Goal: Information Seeking & Learning: Find specific page/section

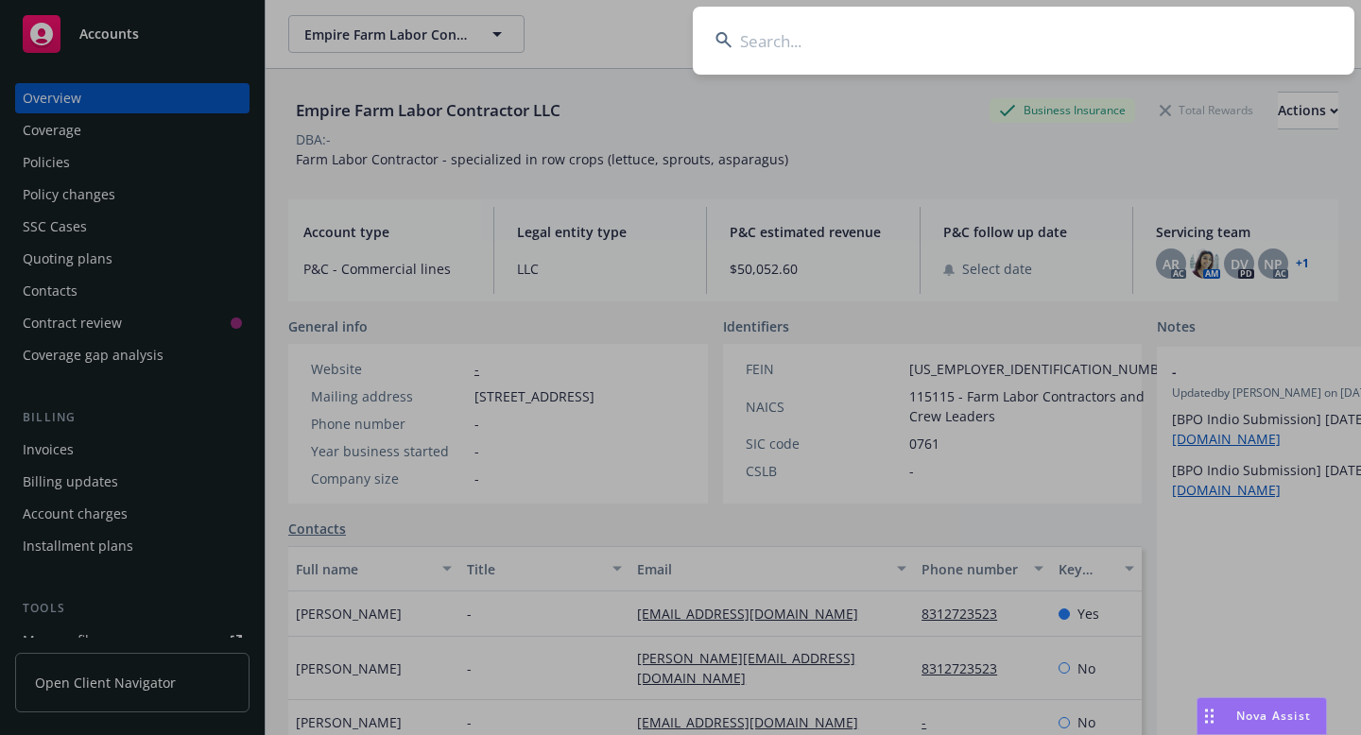
scroll to position [0, 8]
click at [814, 38] on input at bounding box center [1024, 41] width 662 height 68
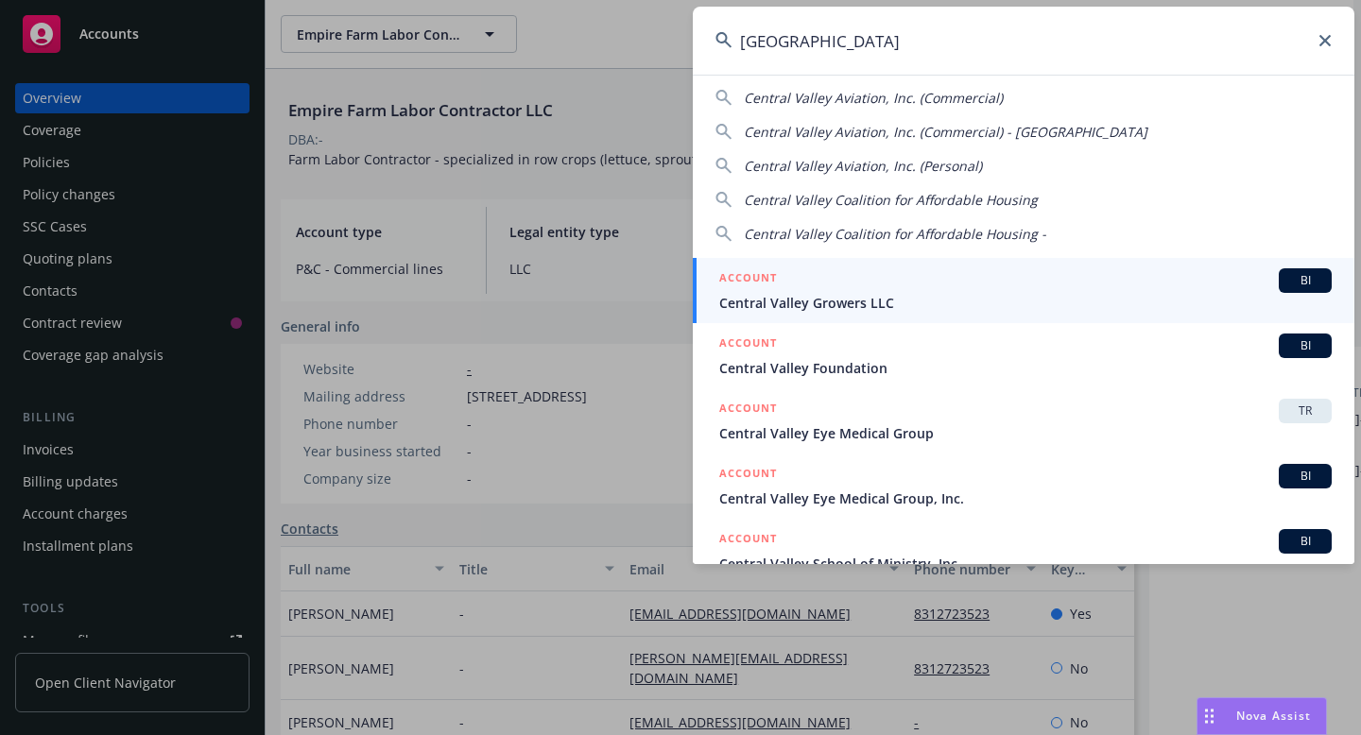
scroll to position [0, 0]
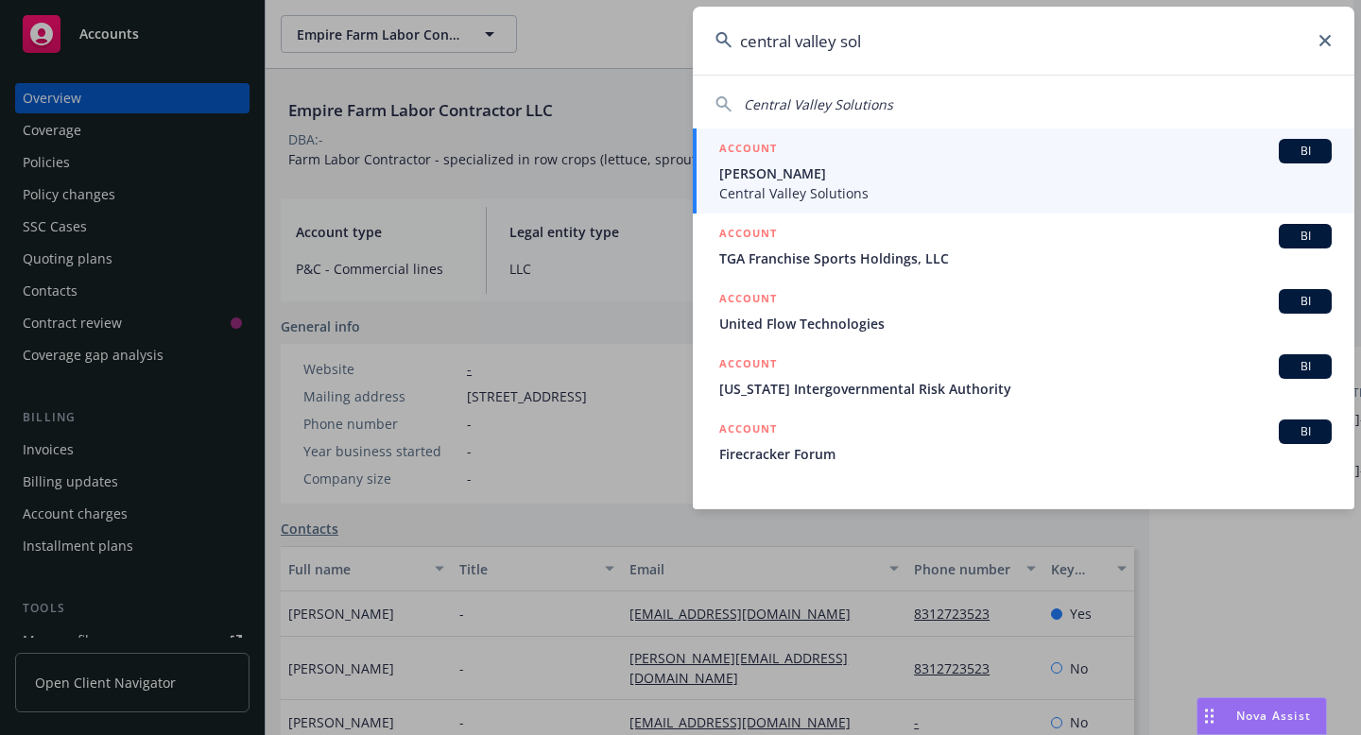
type input "central valley sol"
click at [797, 176] on span "[PERSON_NAME]" at bounding box center [1025, 174] width 613 height 20
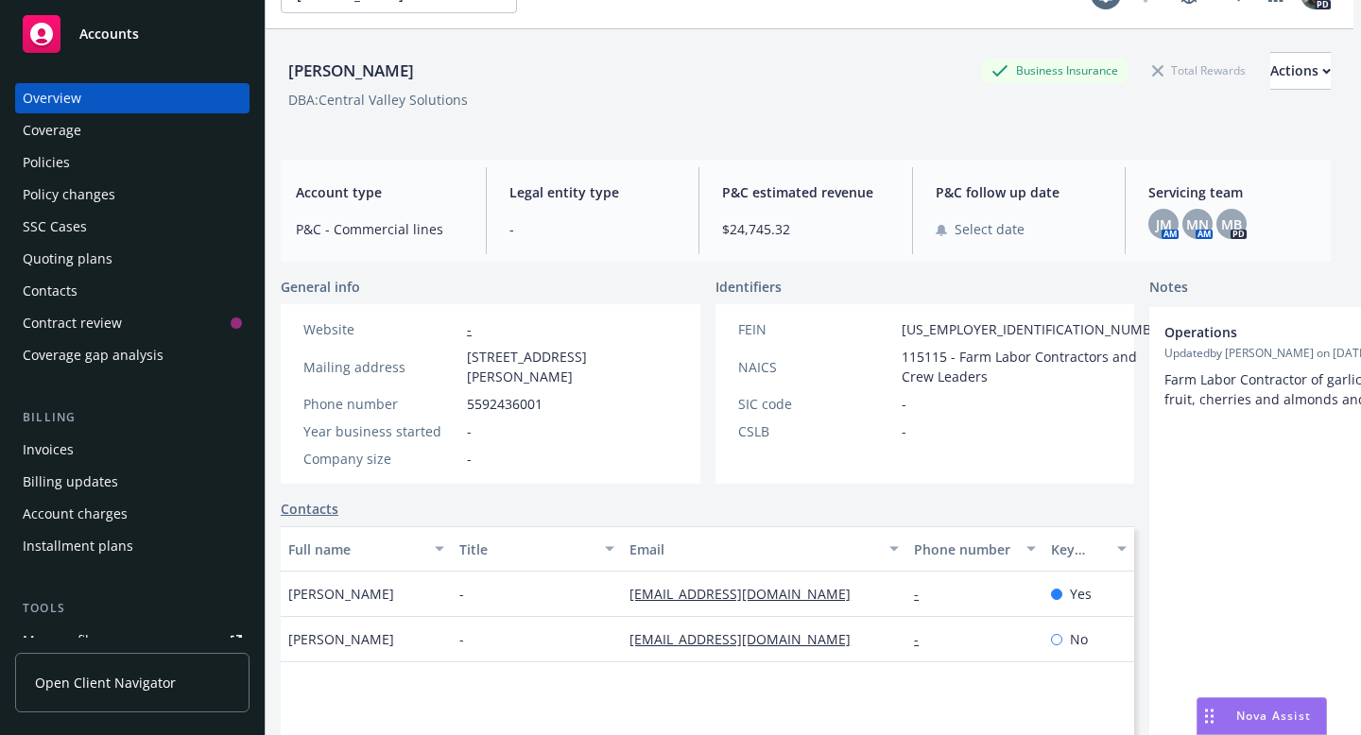
scroll to position [55, 8]
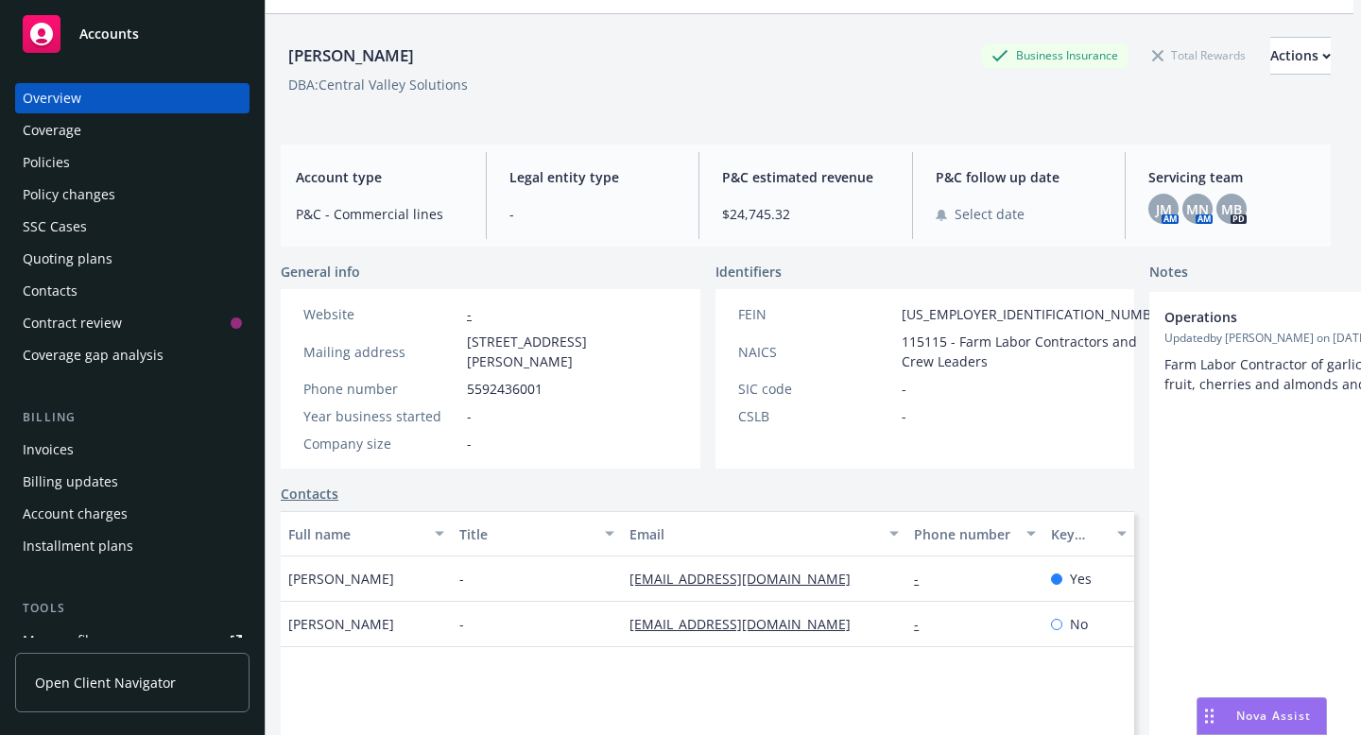
click at [78, 164] on div "Policies" at bounding box center [132, 162] width 219 height 30
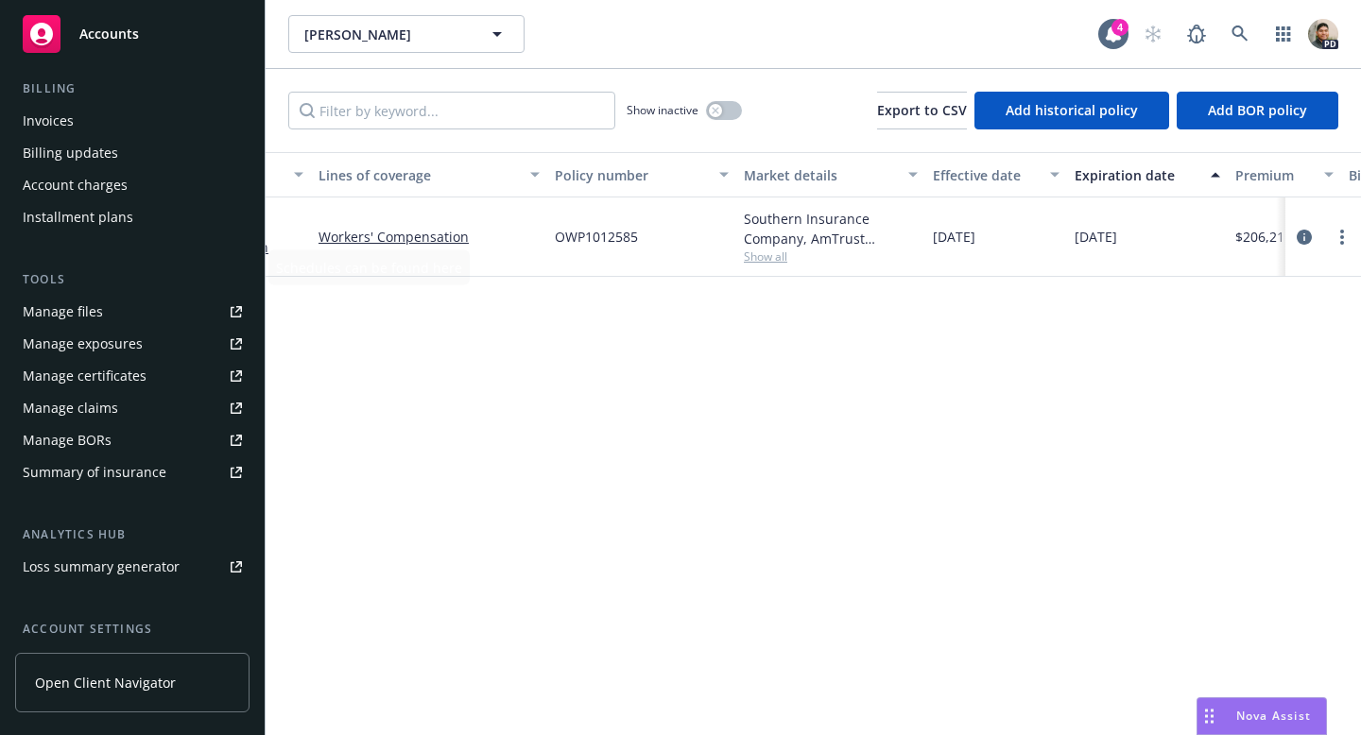
scroll to position [406, 0]
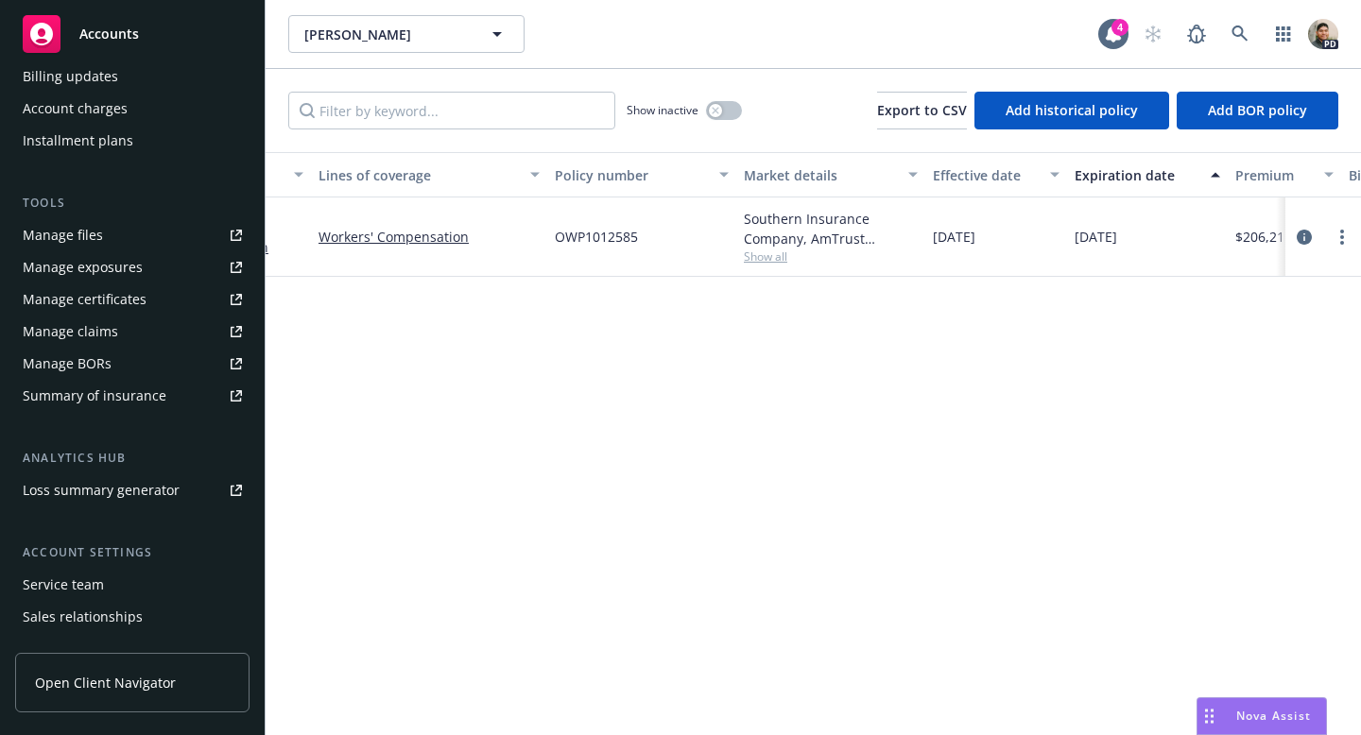
click at [83, 232] on div "Manage files" at bounding box center [63, 235] width 80 height 30
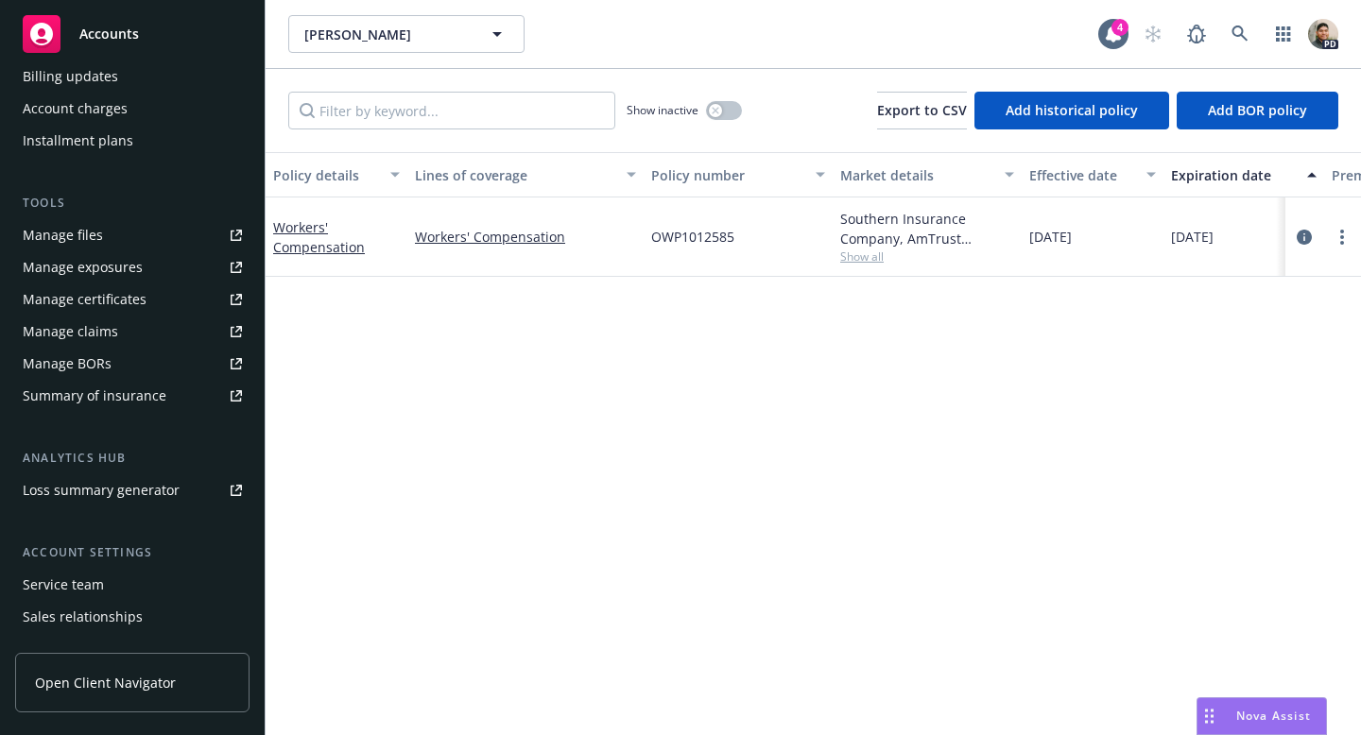
scroll to position [496, 0]
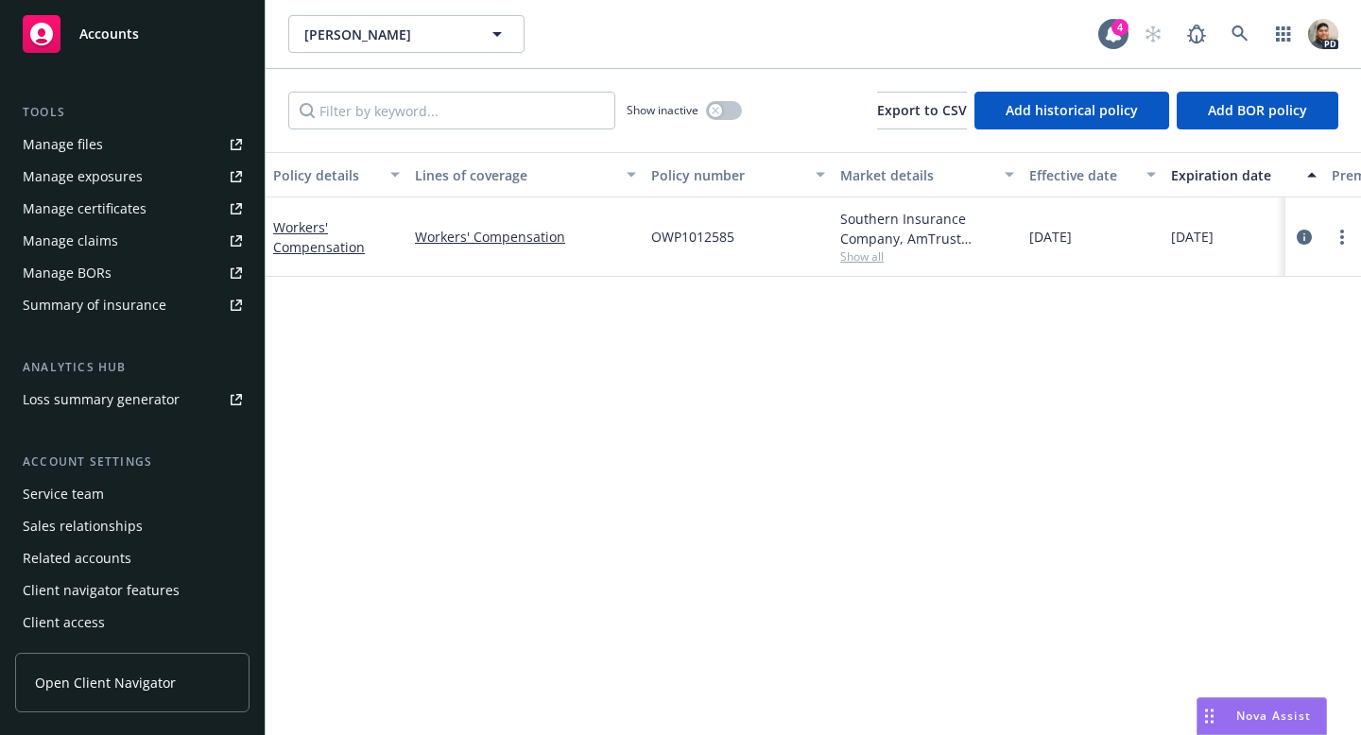
click at [78, 525] on div "Sales relationships" at bounding box center [83, 526] width 120 height 30
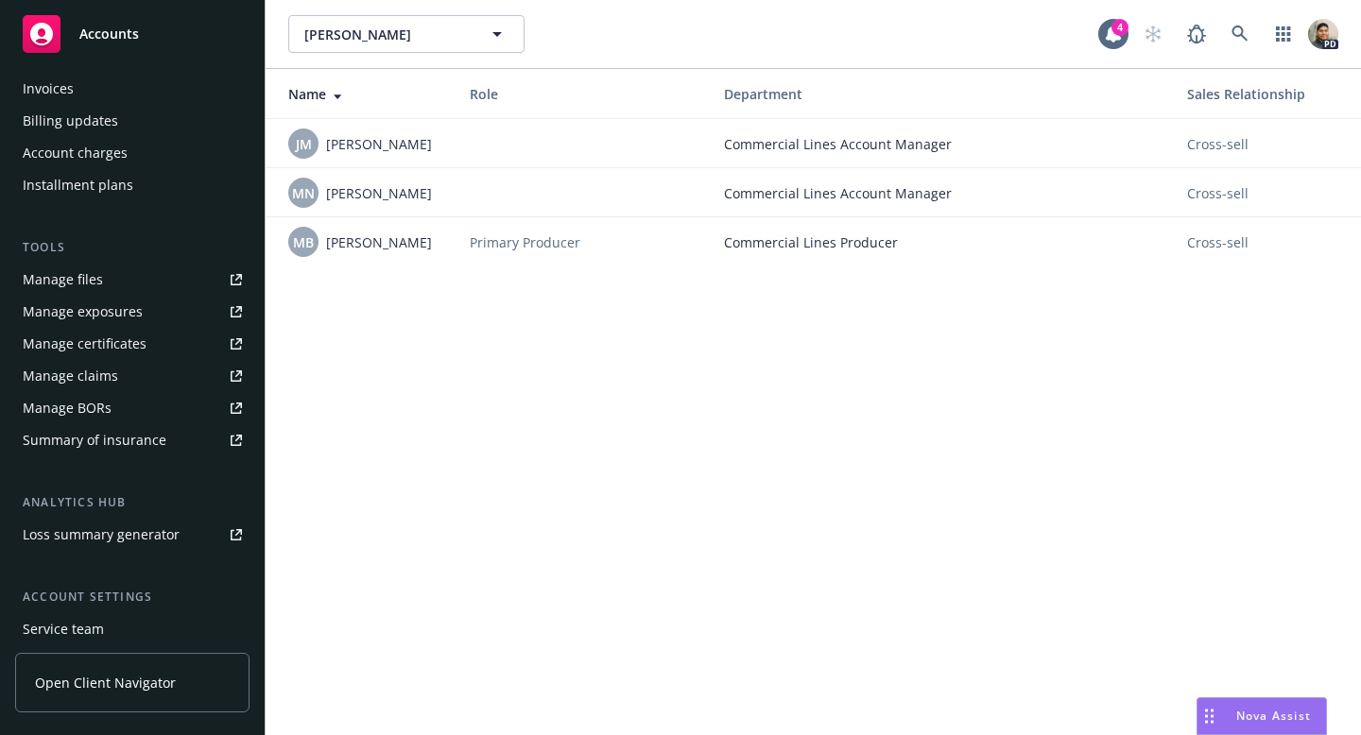
scroll to position [286, 0]
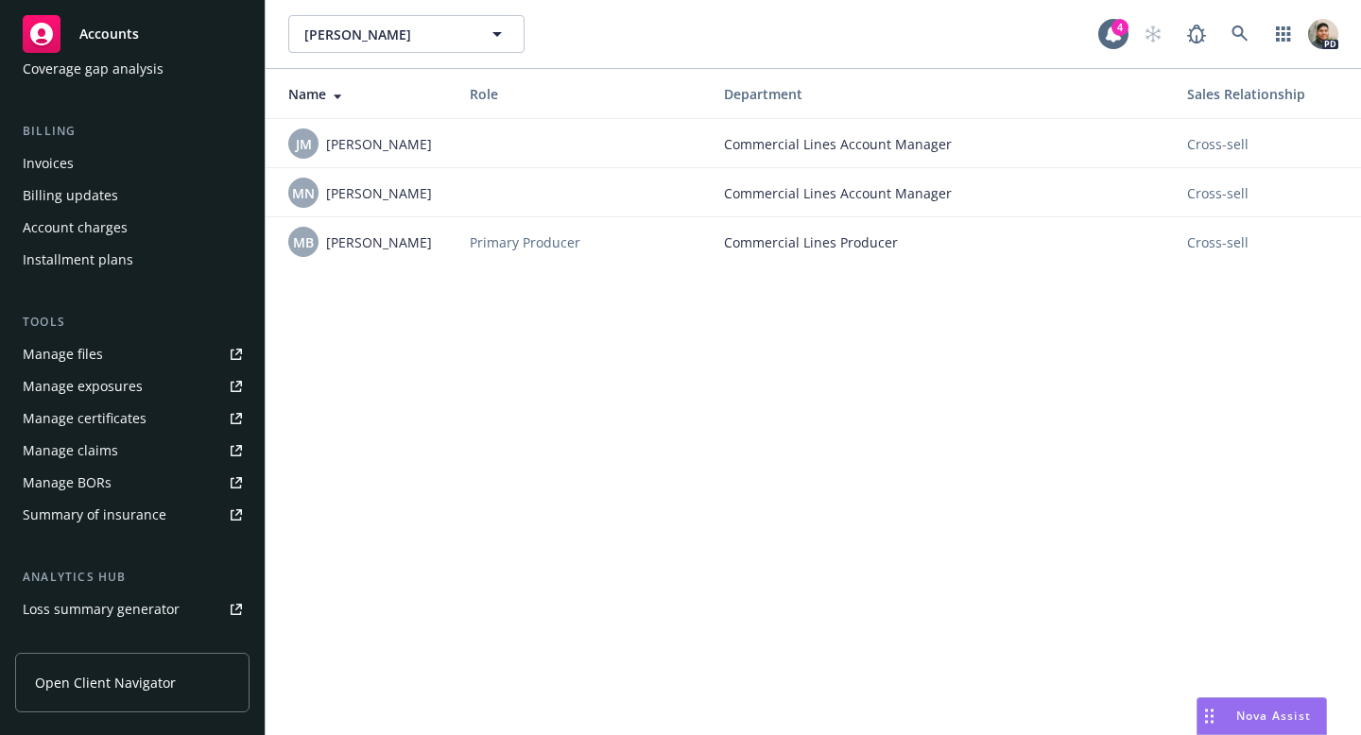
click at [88, 359] on div "Manage files" at bounding box center [63, 354] width 80 height 30
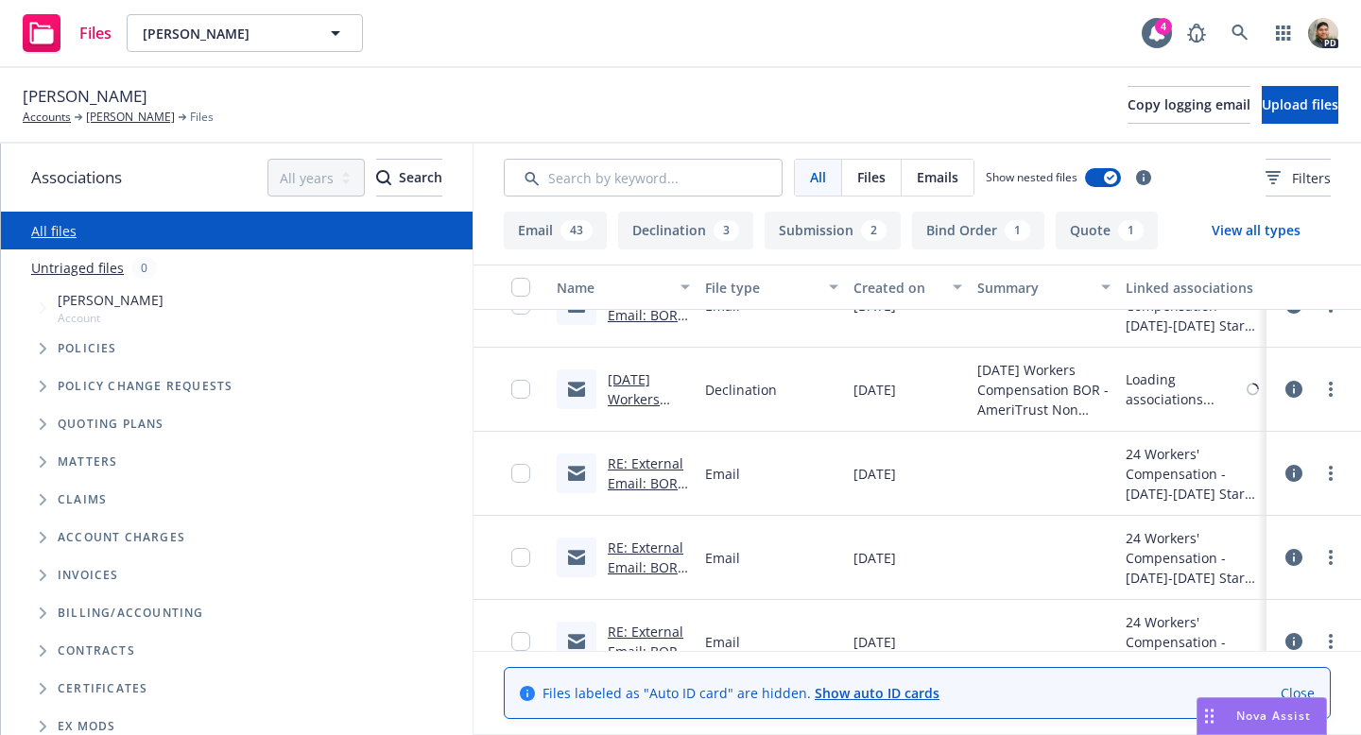
scroll to position [3548, 0]
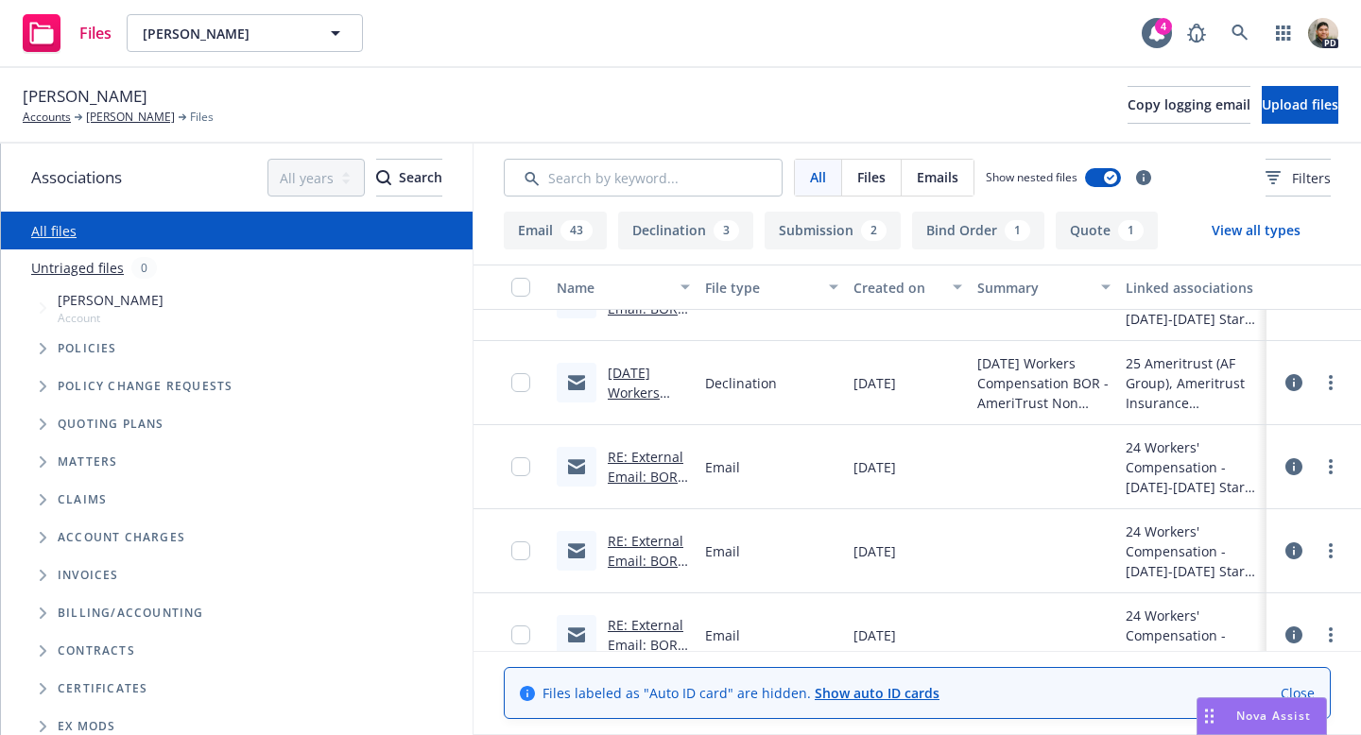
click at [641, 542] on link "RE: External Email: BOR Eff [DATE] - WC098859200 [PERSON_NAME]" at bounding box center [648, 600] width 81 height 137
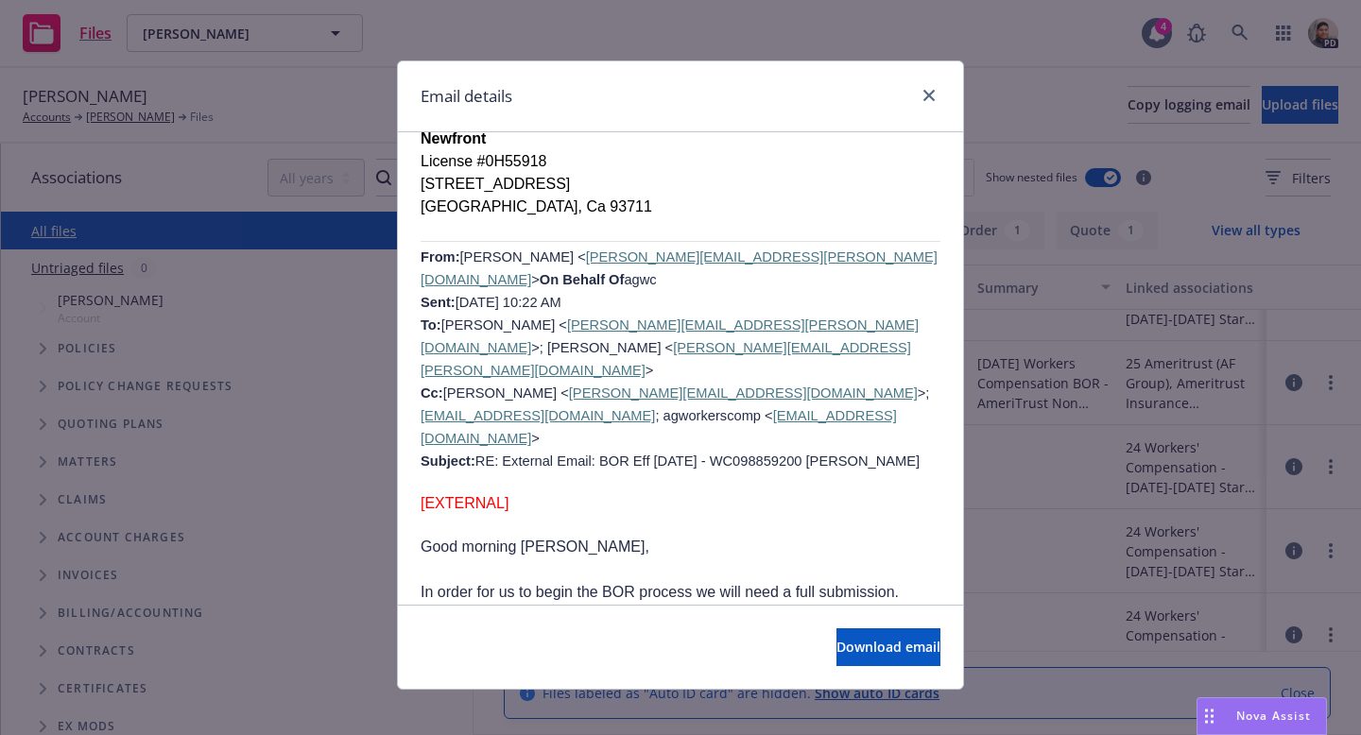
scroll to position [1198, 0]
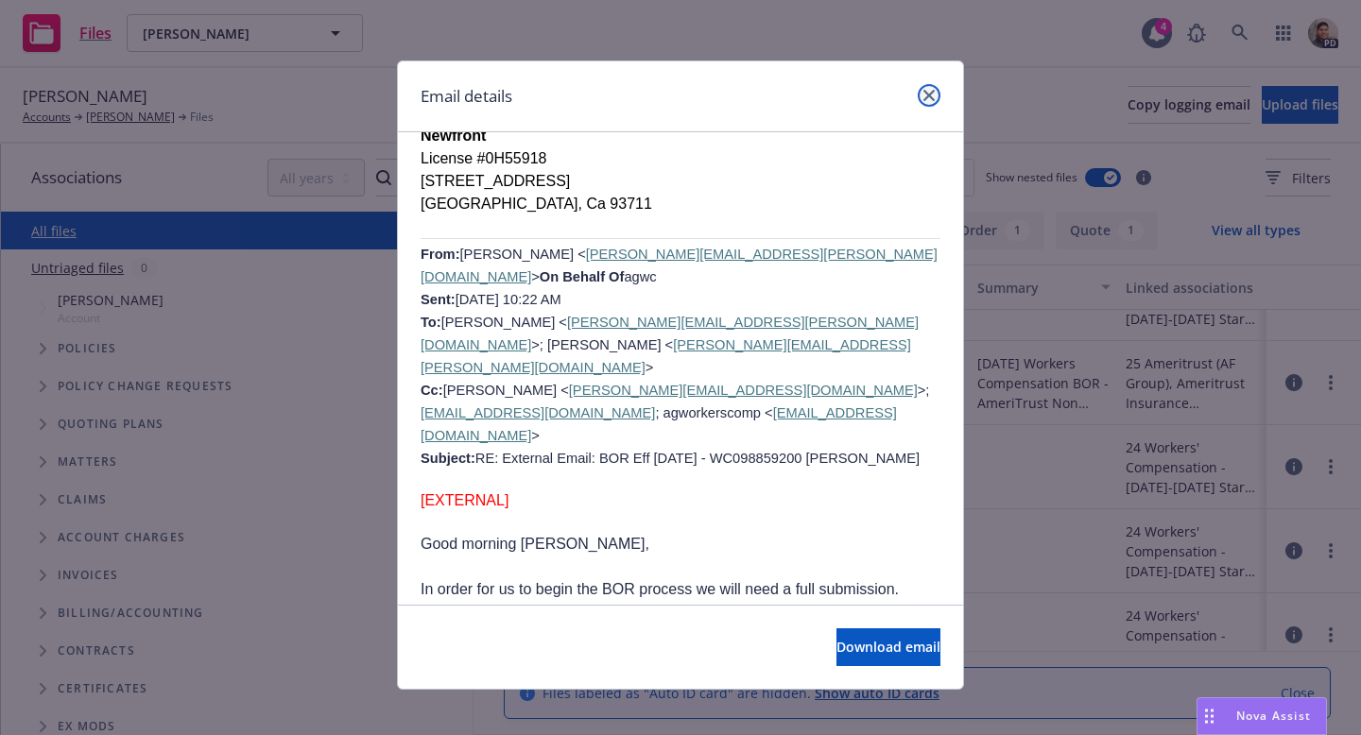
click at [925, 95] on icon "close" at bounding box center [929, 95] width 11 height 11
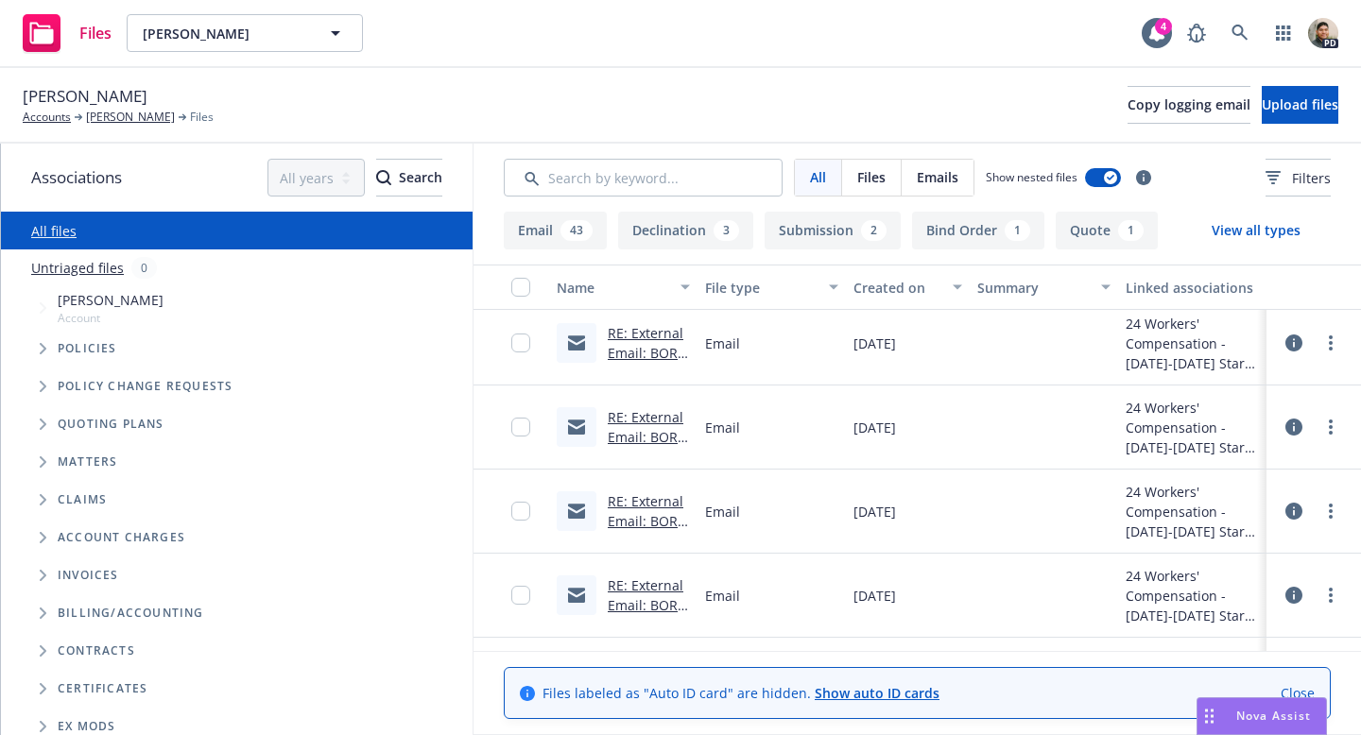
scroll to position [3824, 0]
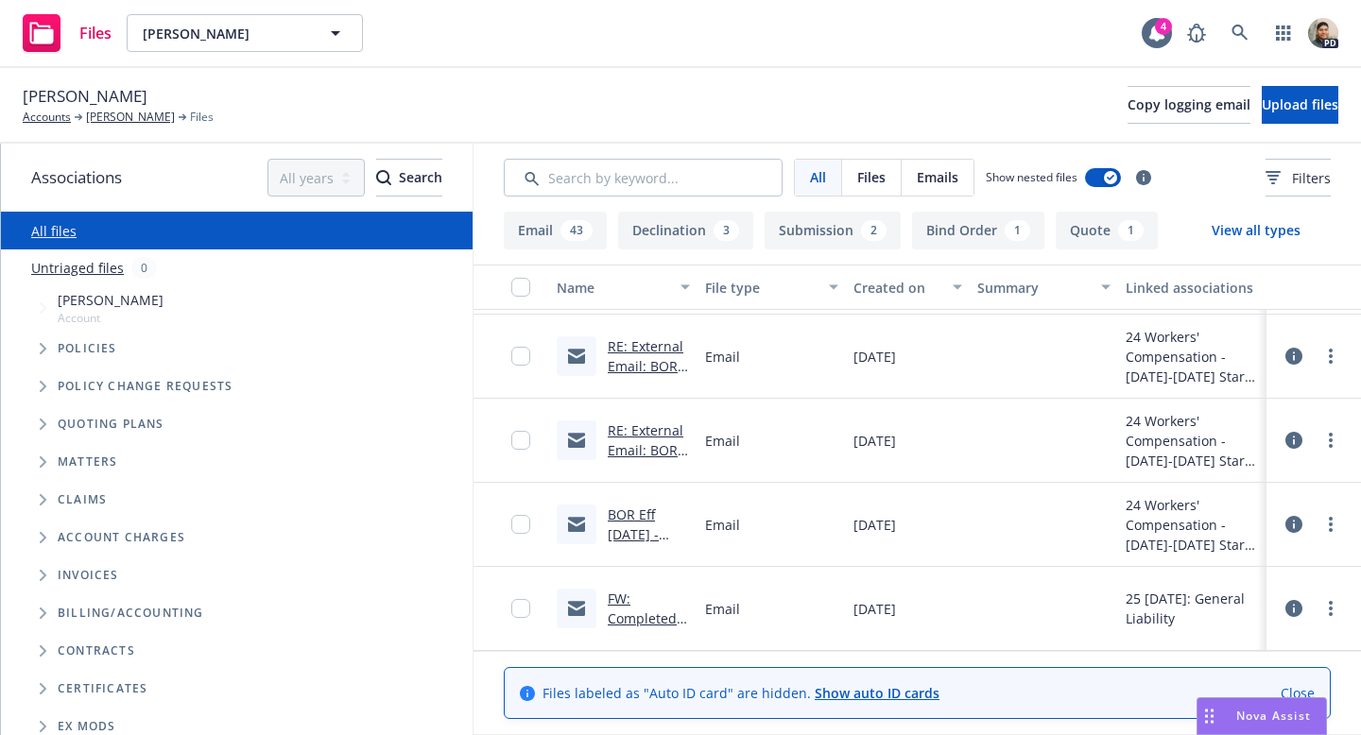
click at [628, 604] on link "FW: Completed: Insurance Broker of Record and Licensing" at bounding box center [644, 648] width 73 height 117
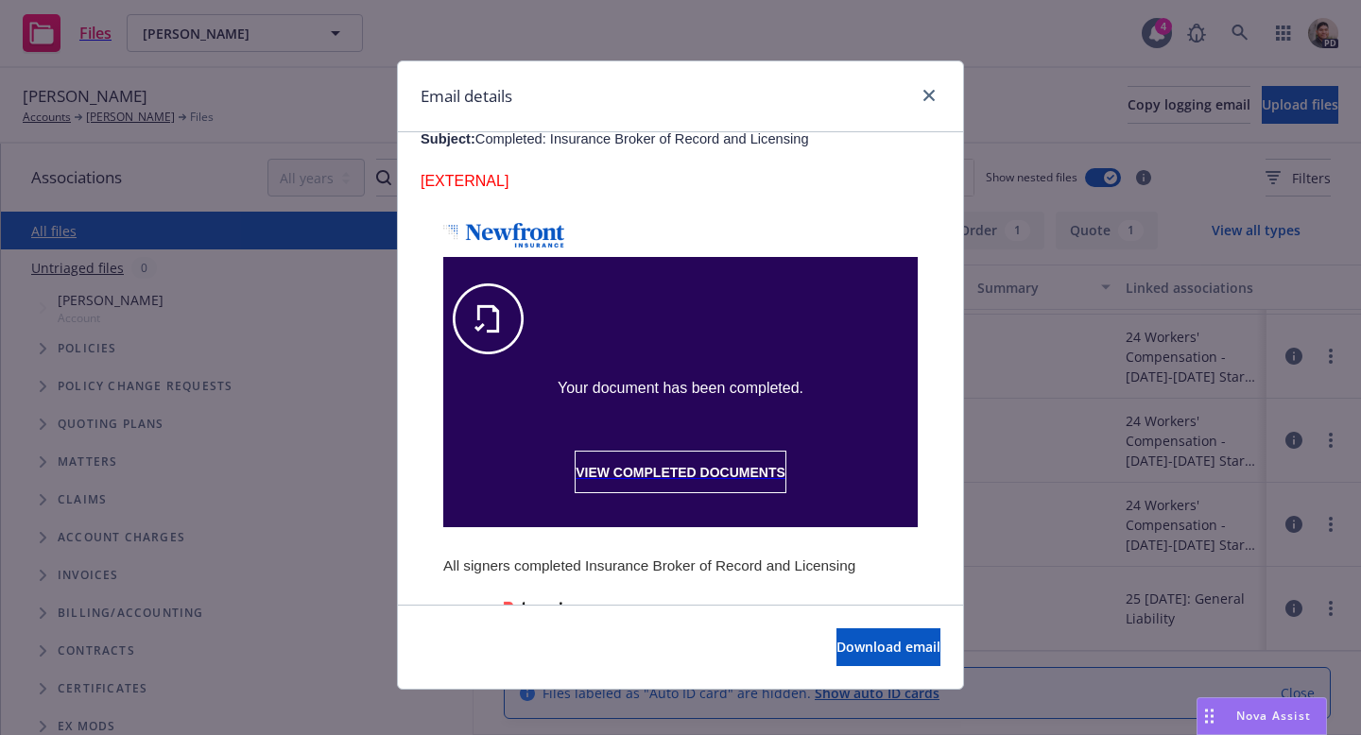
scroll to position [815, 0]
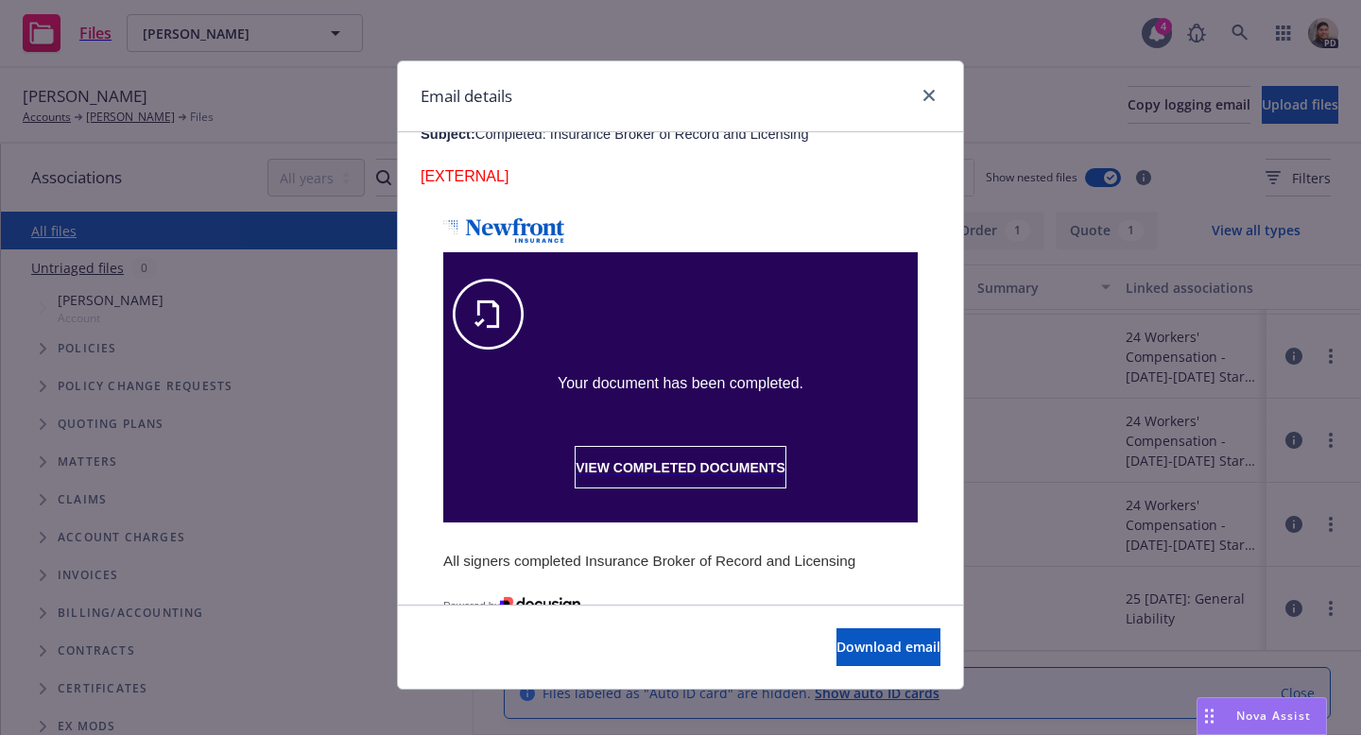
click at [713, 460] on span "VIEW COMPLETED DOCUMENTS" at bounding box center [681, 467] width 210 height 15
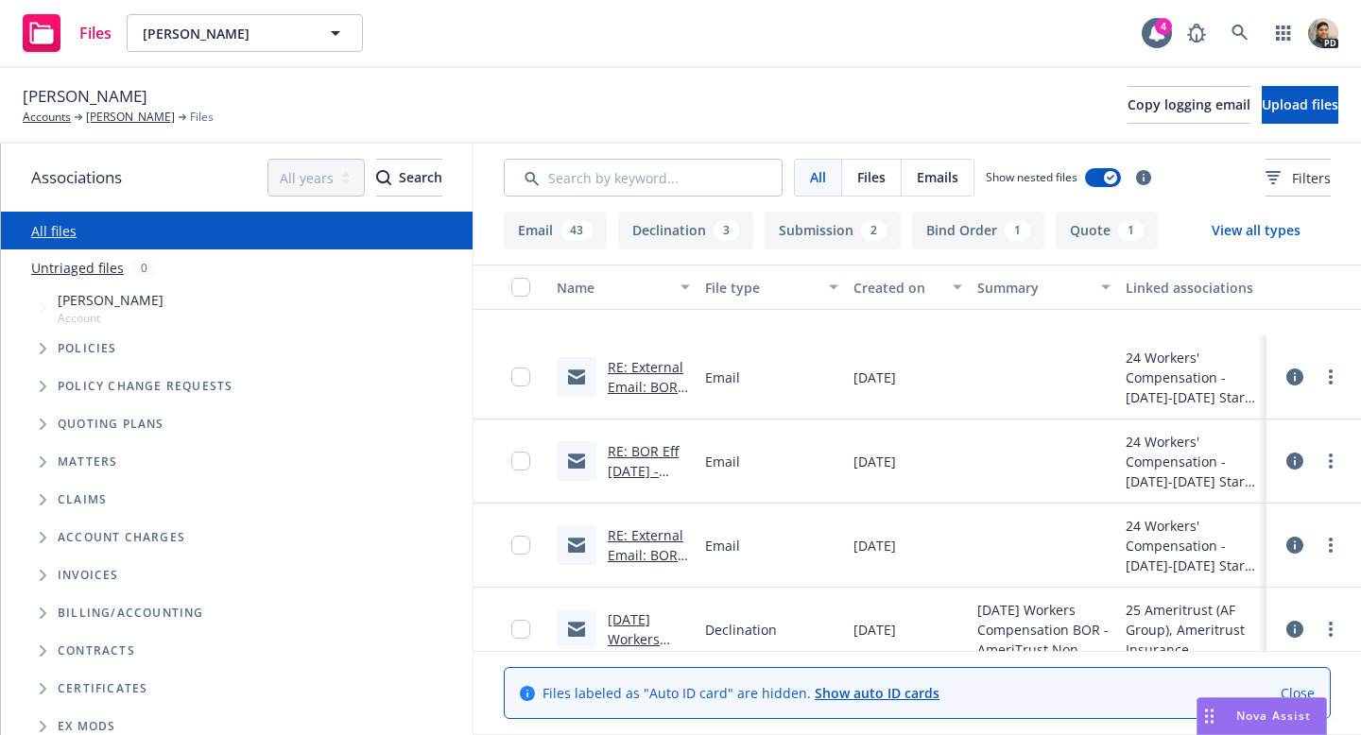
scroll to position [3824, 0]
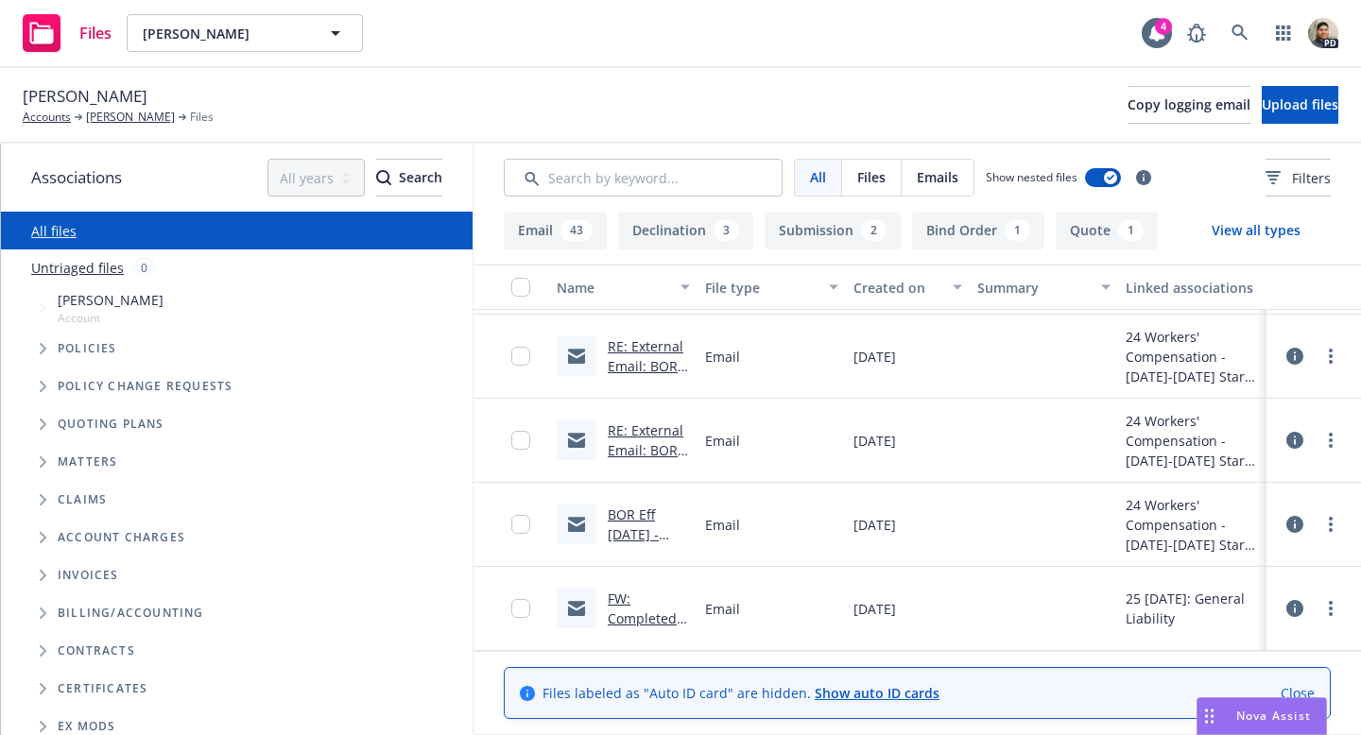
click at [628, 616] on link "FW: Completed: Insurance Broker of Record and Licensing" at bounding box center [644, 648] width 73 height 117
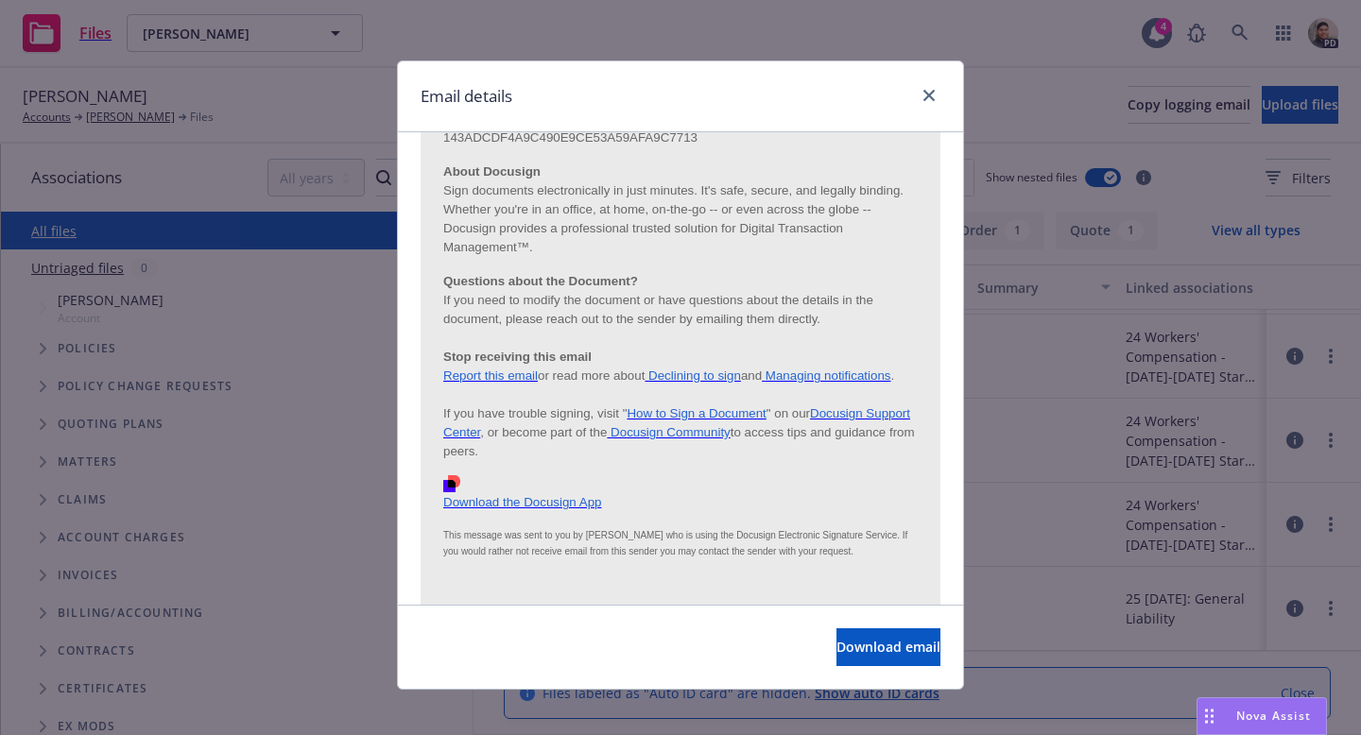
scroll to position [15, 0]
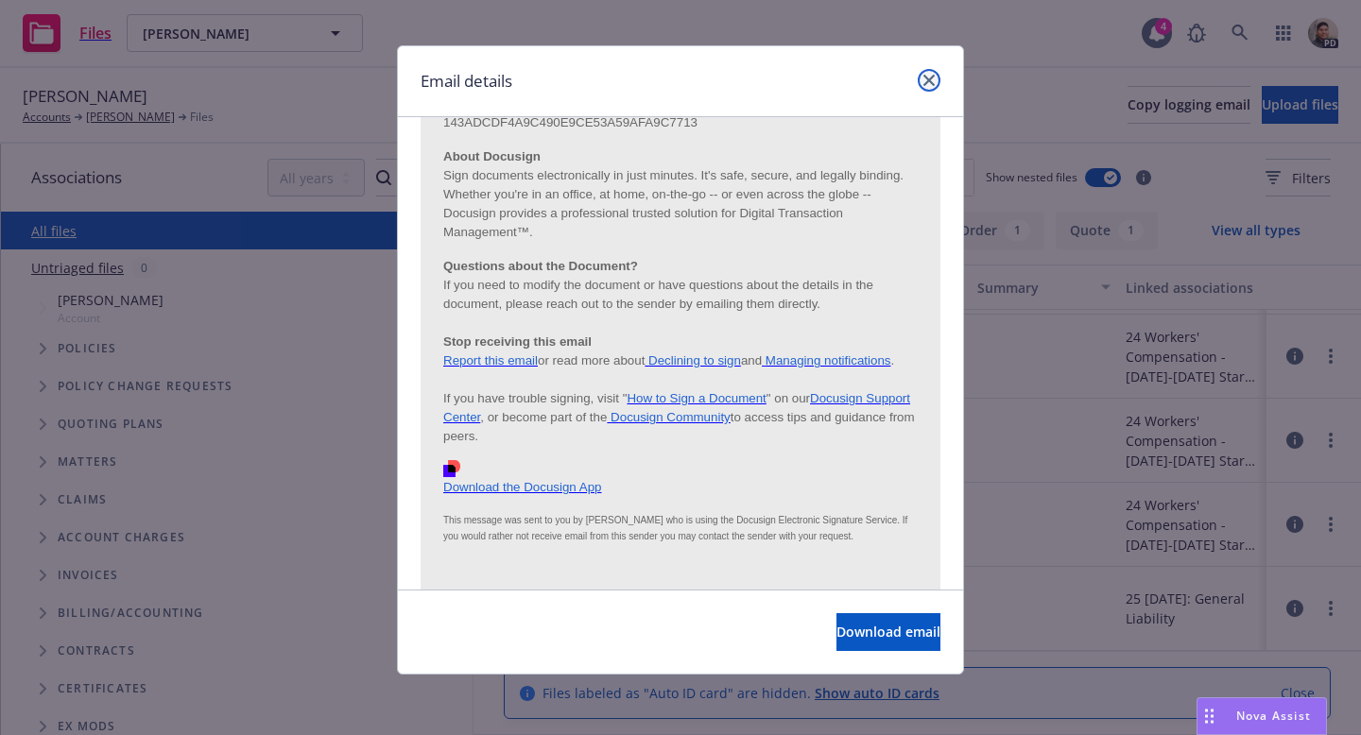
click at [925, 77] on icon "close" at bounding box center [929, 80] width 11 height 11
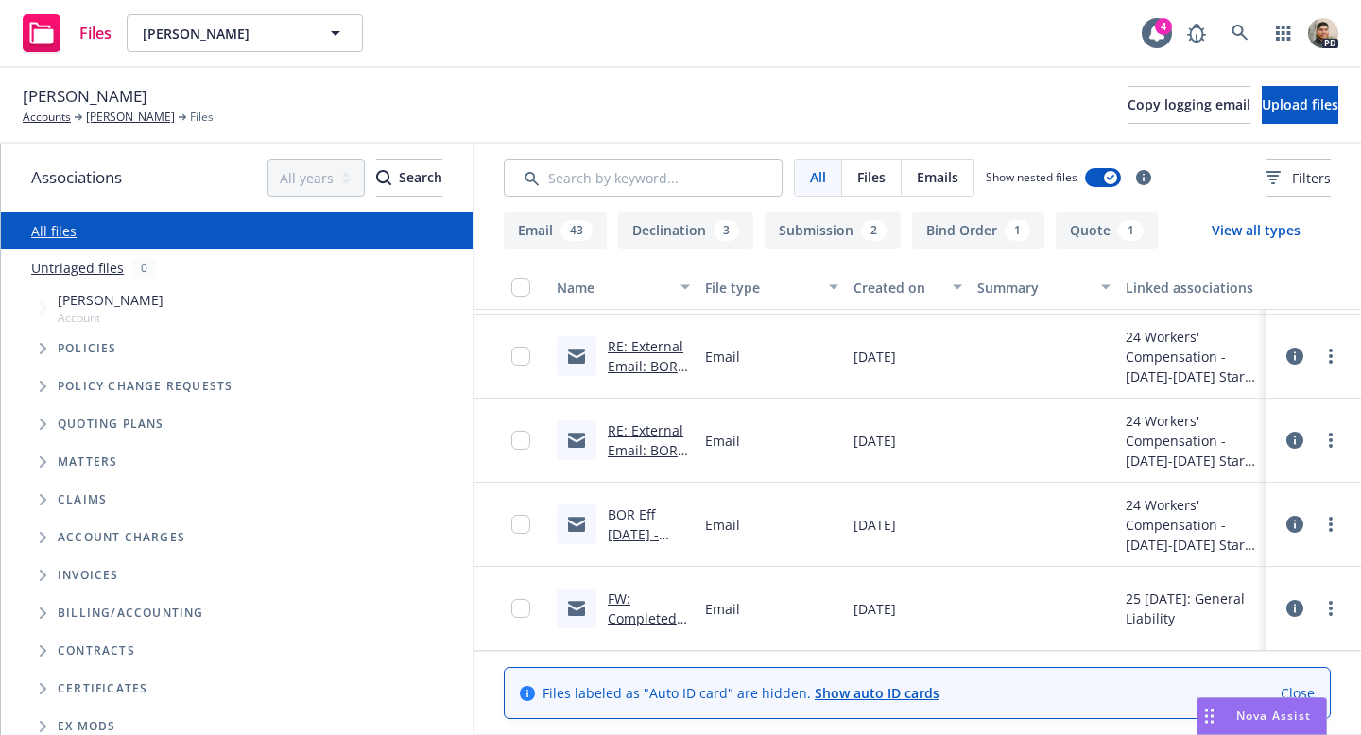
click at [631, 513] on link "BOR Eff [DATE] - WC098859200 [PERSON_NAME]" at bounding box center [648, 564] width 81 height 117
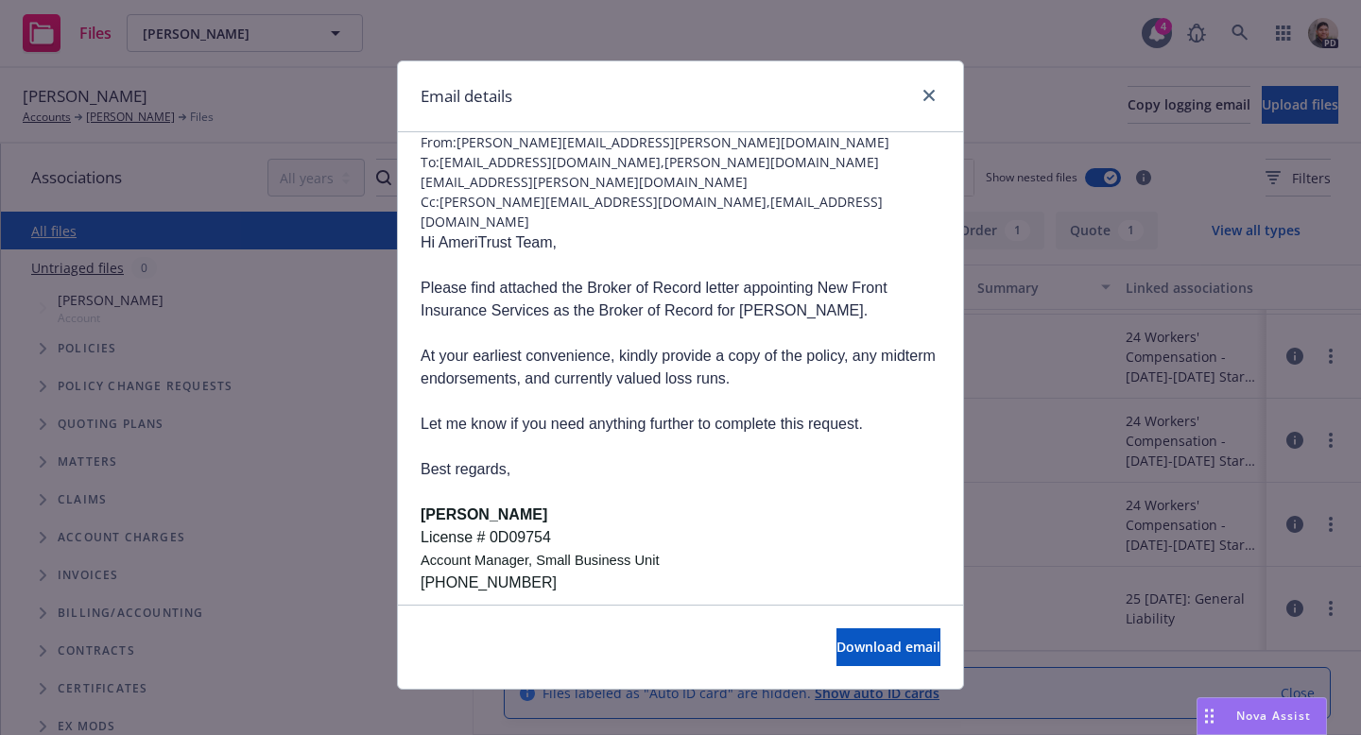
scroll to position [363, 0]
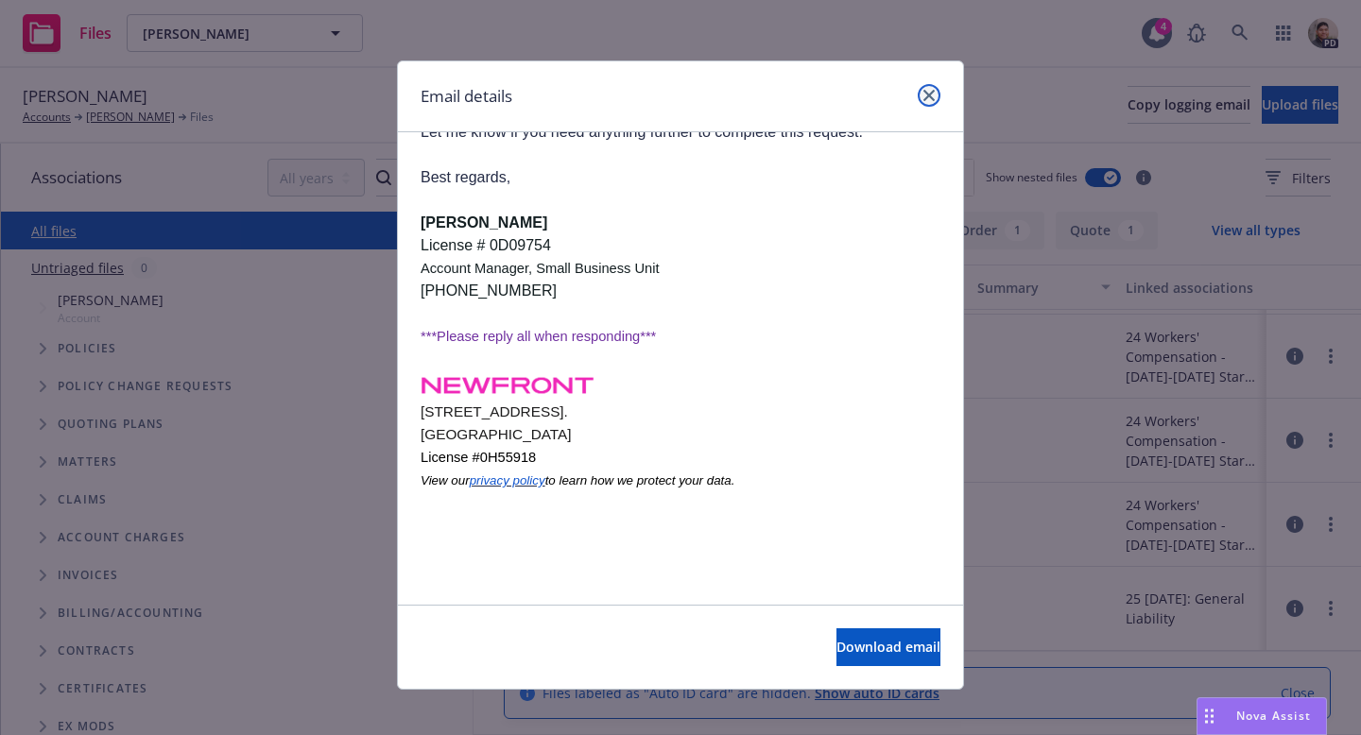
click at [928, 102] on link "close" at bounding box center [929, 95] width 23 height 23
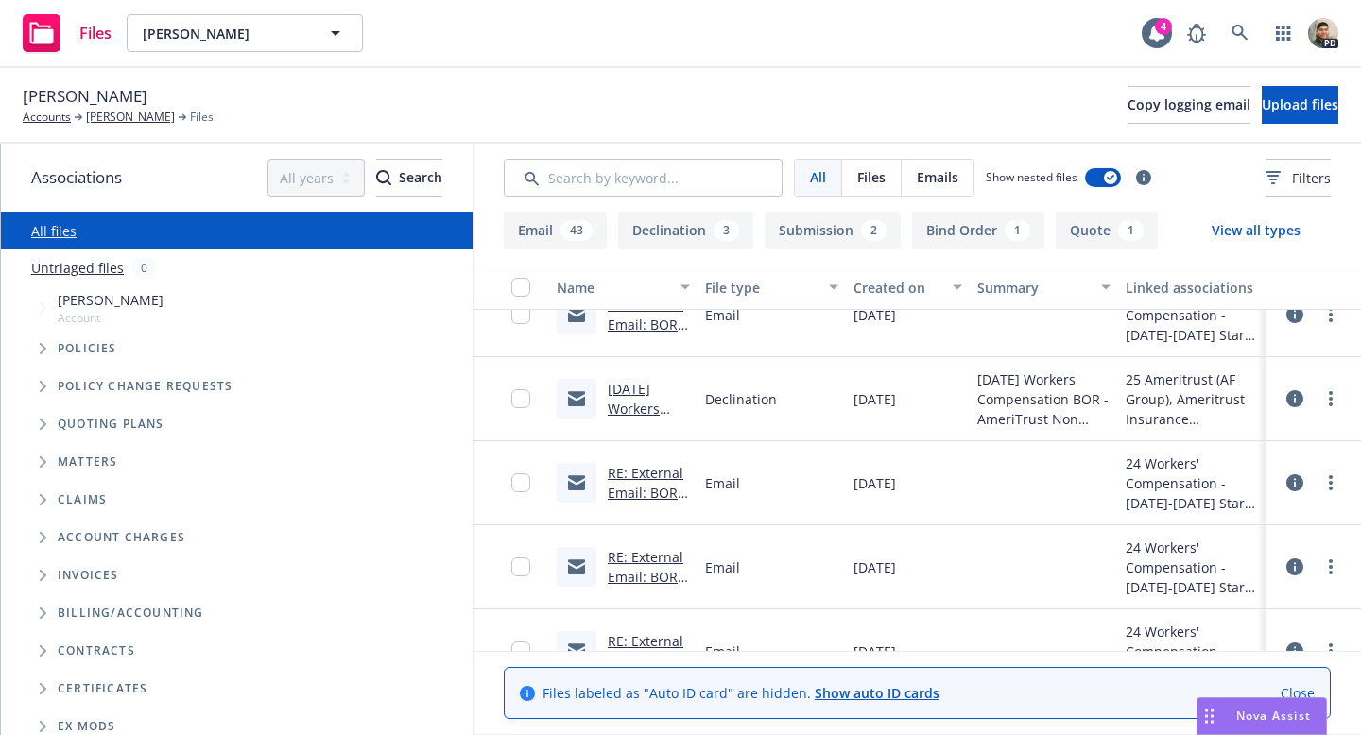
scroll to position [3526, 0]
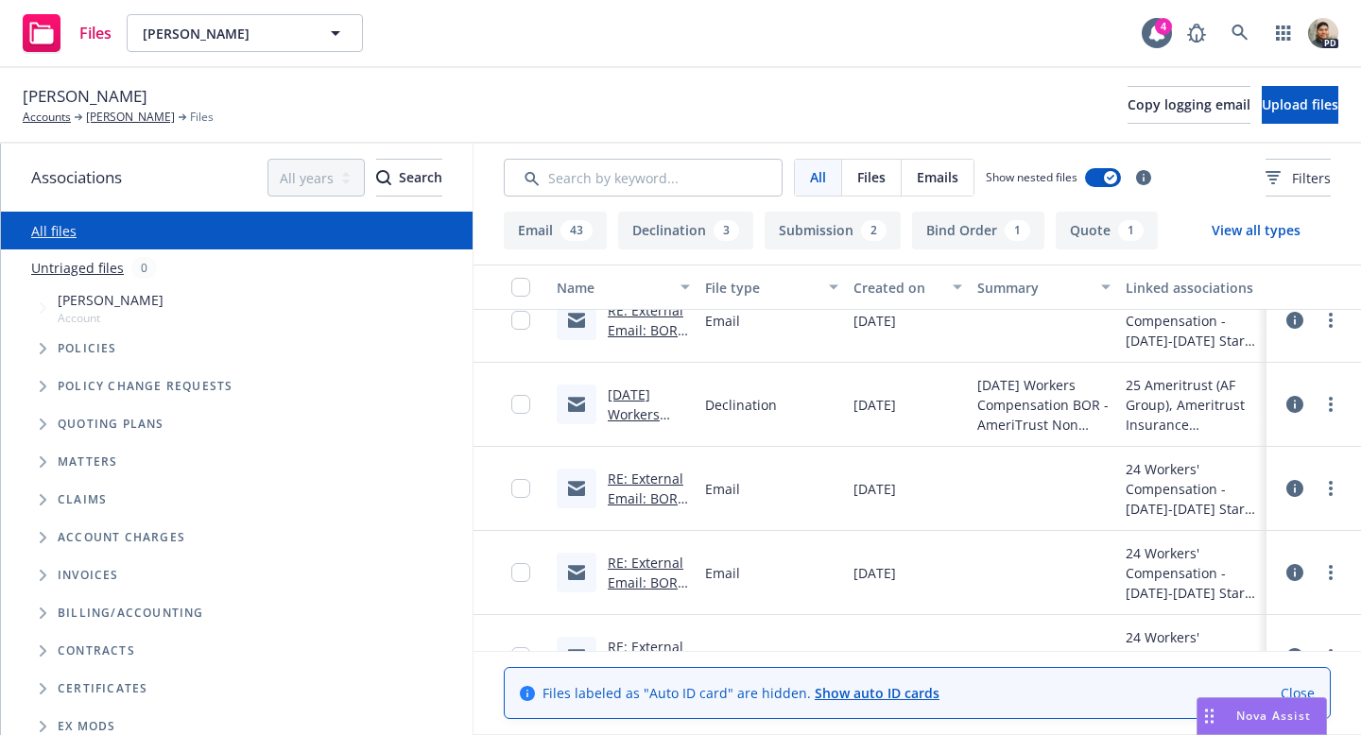
click at [623, 407] on link "[DATE] Workers Compensation BOR - AmeriTrust Non Renewal .msg" at bounding box center [646, 464] width 76 height 157
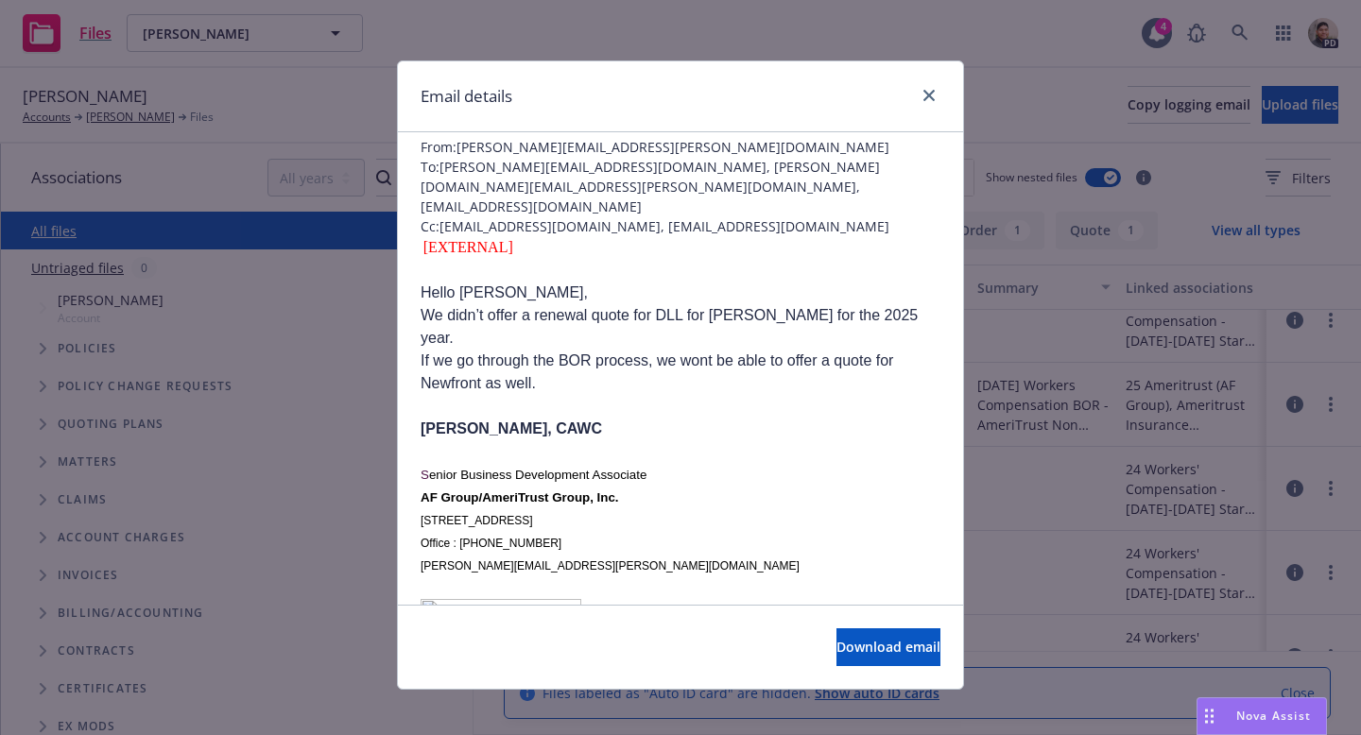
scroll to position [85, 0]
click at [923, 101] on link "close" at bounding box center [929, 95] width 23 height 23
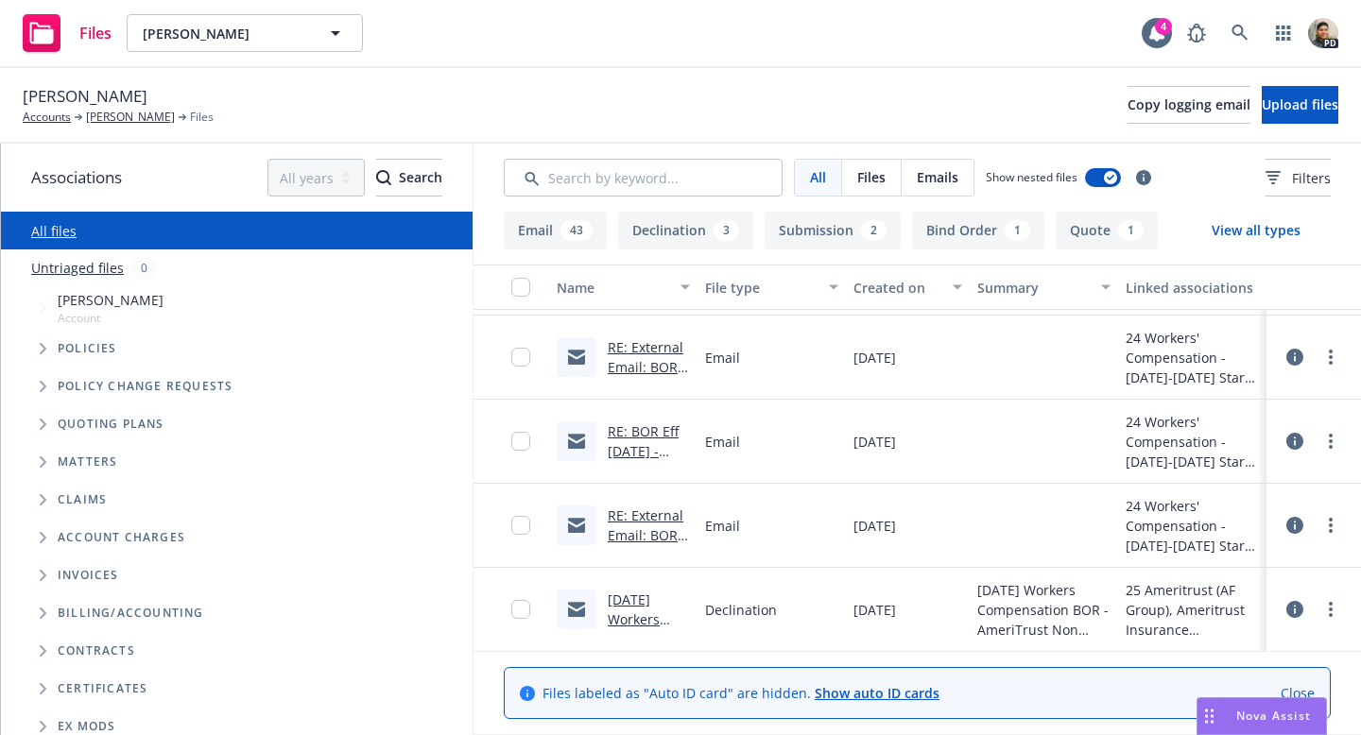
scroll to position [3323, 0]
click at [638, 349] on link "RE: External Email: BOR Eff [DATE] - WC098859200 [PERSON_NAME]" at bounding box center [648, 407] width 81 height 137
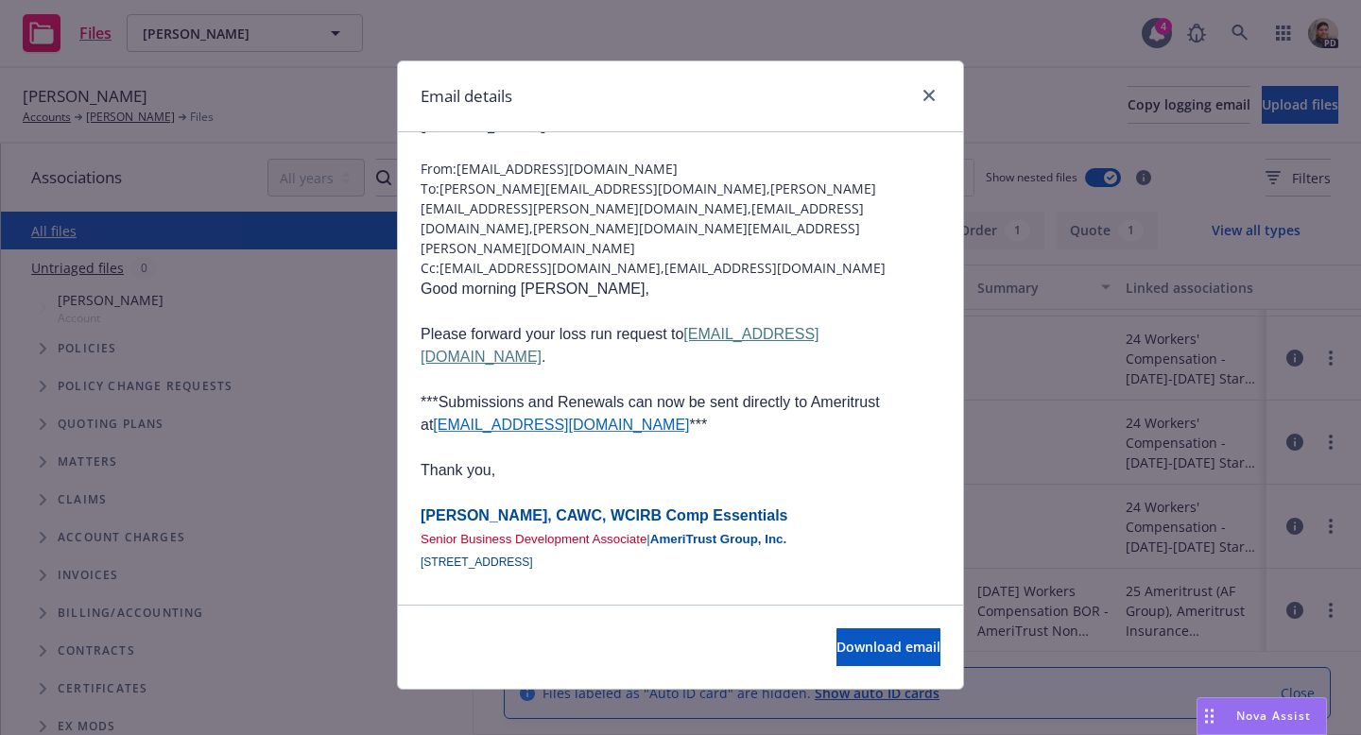
scroll to position [0, 0]
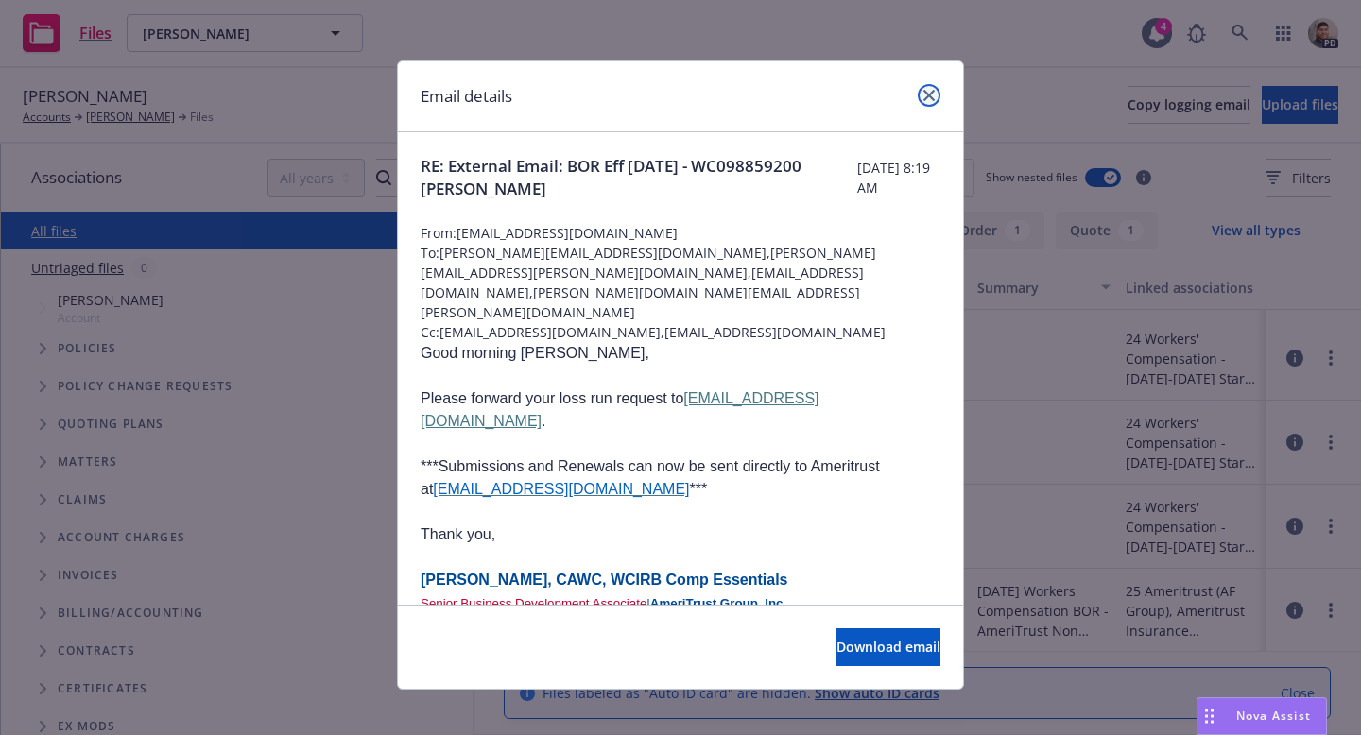
click at [925, 104] on link "close" at bounding box center [929, 95] width 23 height 23
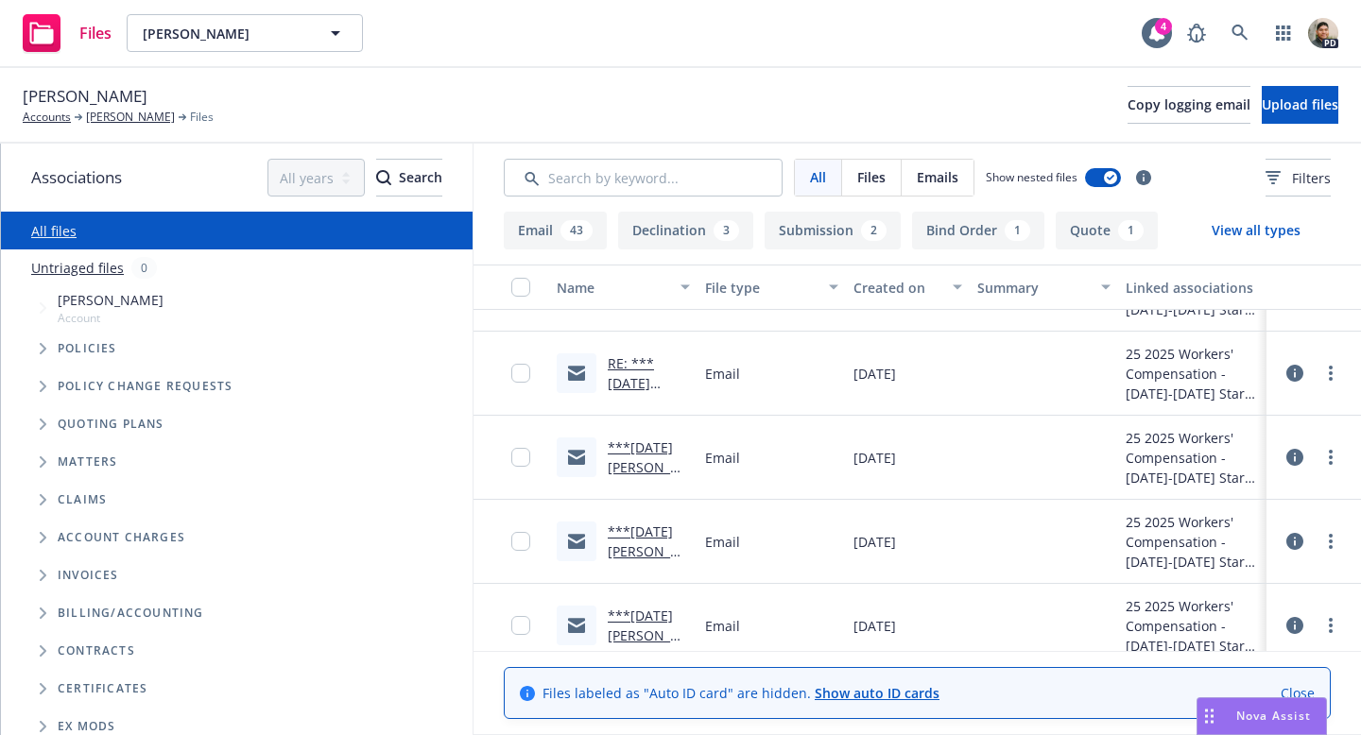
scroll to position [2885, 0]
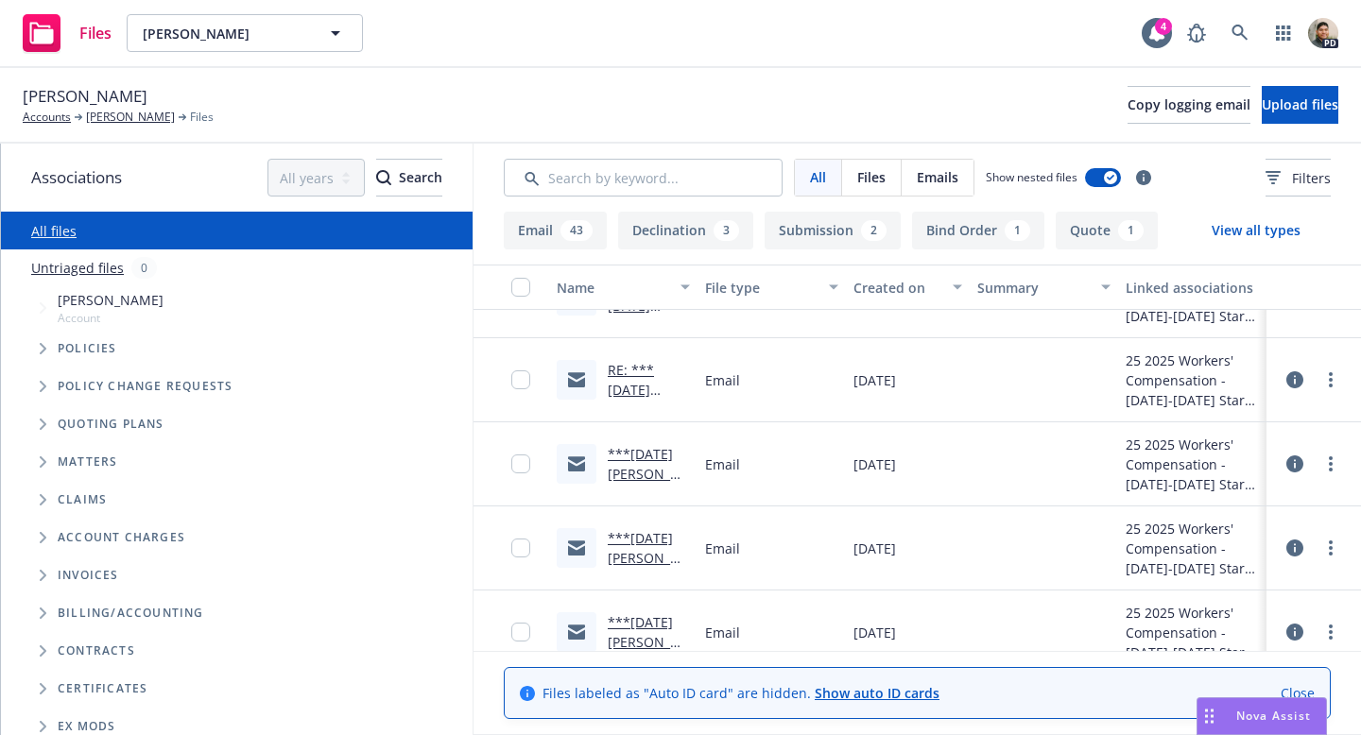
click at [639, 382] on link "RE: ***[DATE] [PERSON_NAME] DBA: Central Valley Solutions" at bounding box center [648, 429] width 81 height 137
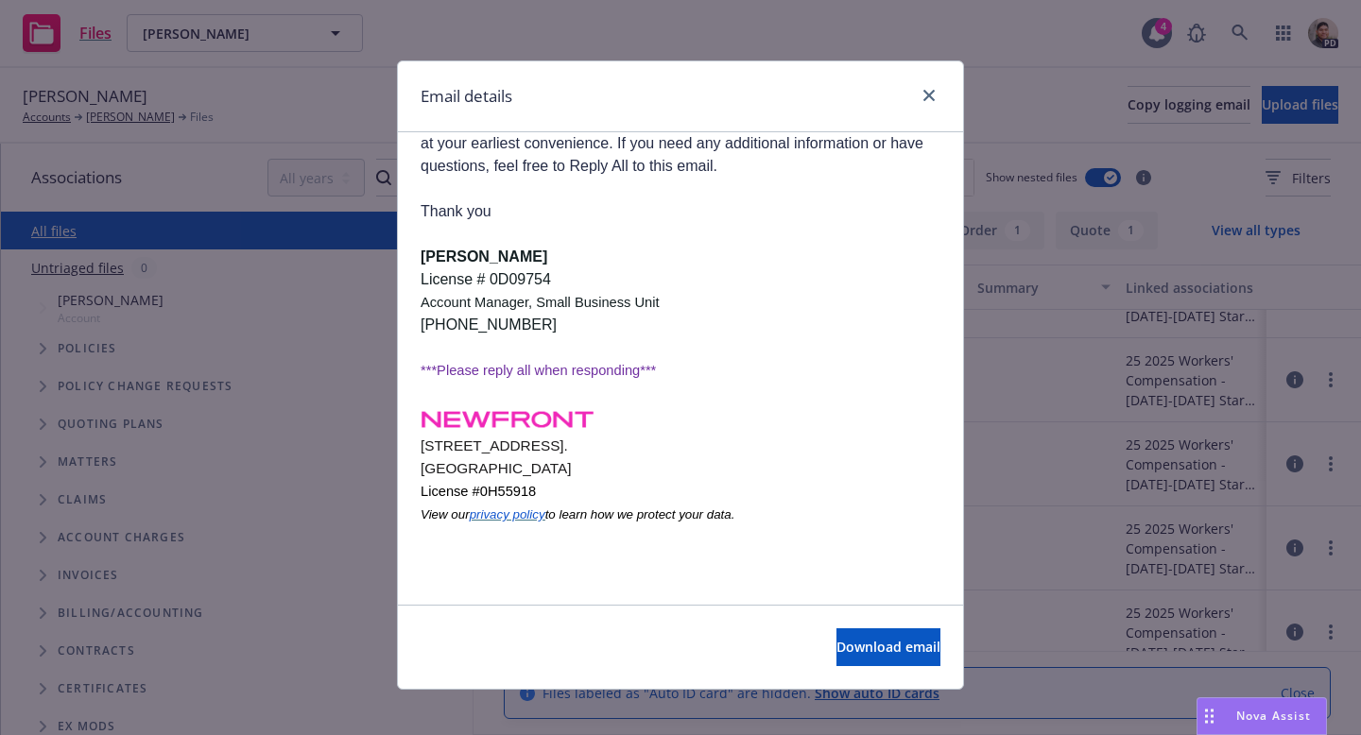
scroll to position [942, 0]
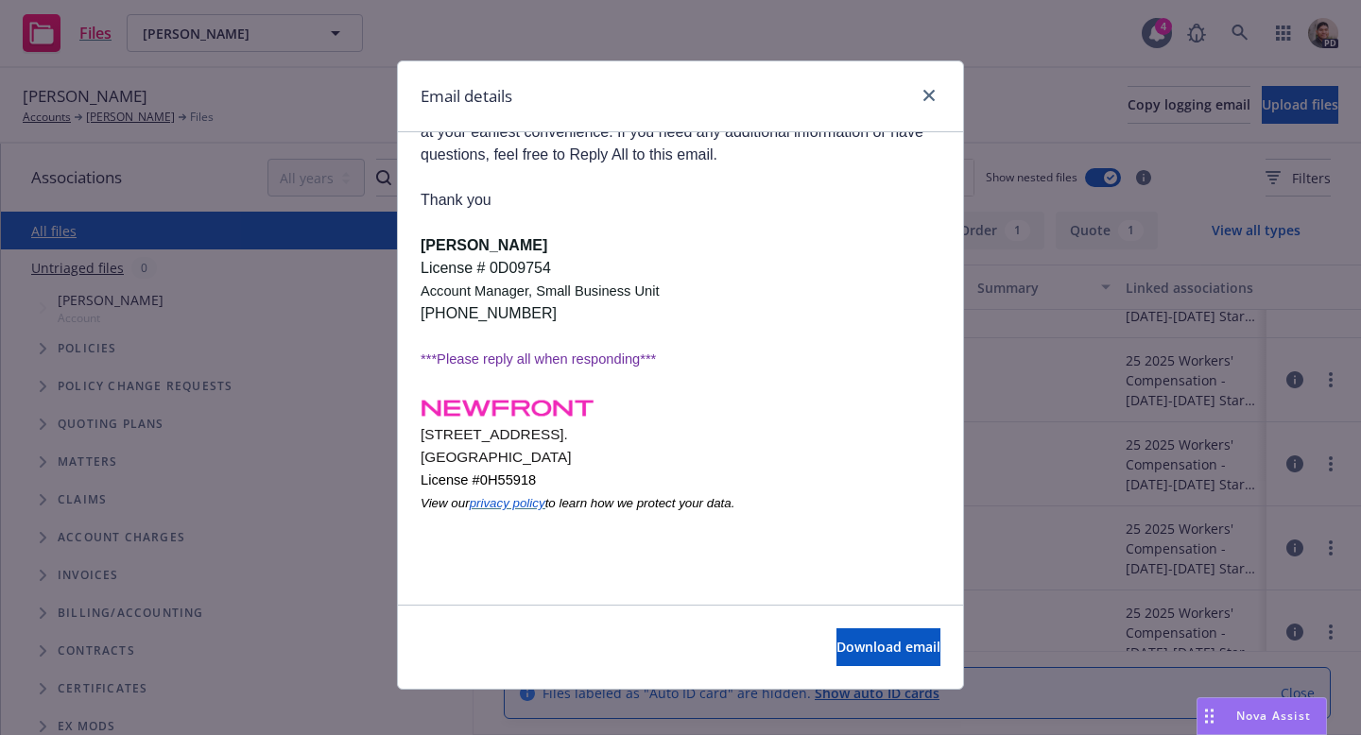
click at [921, 85] on div at bounding box center [925, 96] width 30 height 25
click at [921, 89] on link "close" at bounding box center [929, 95] width 23 height 23
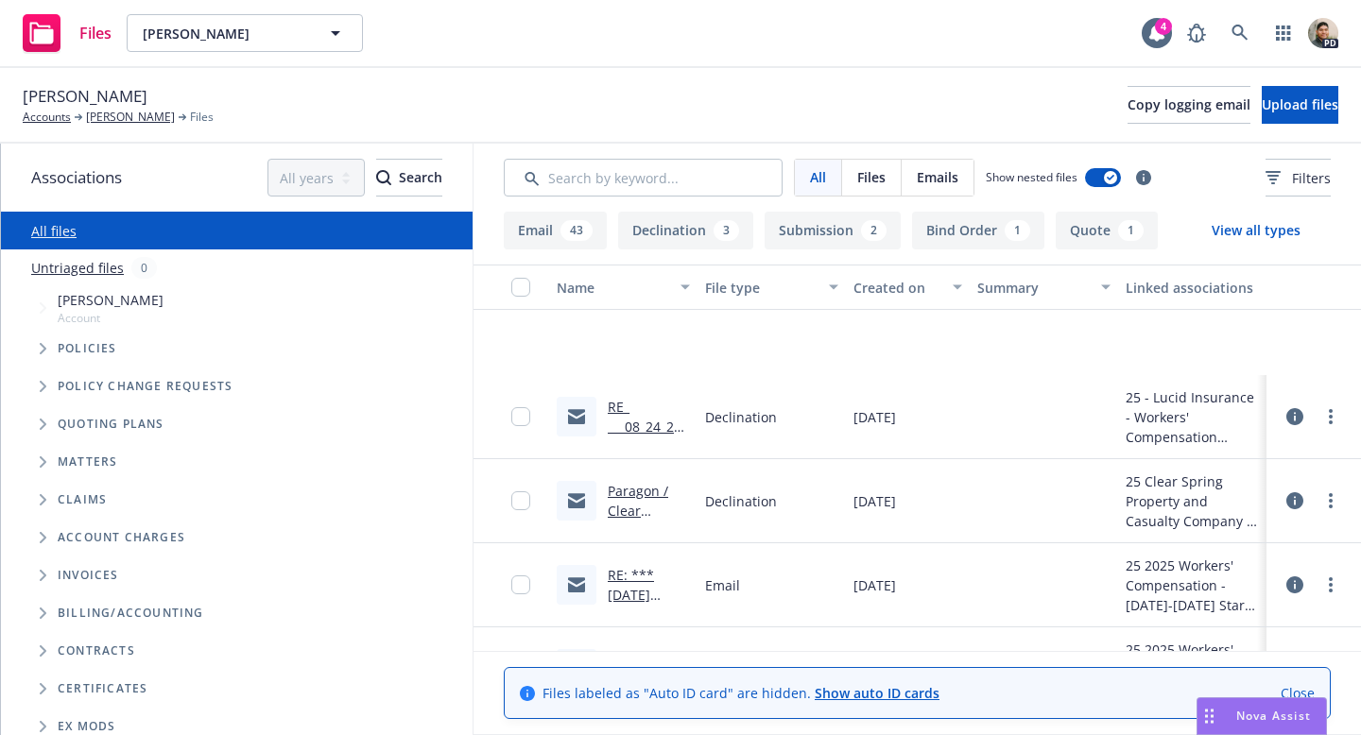
scroll to position [2549, 0]
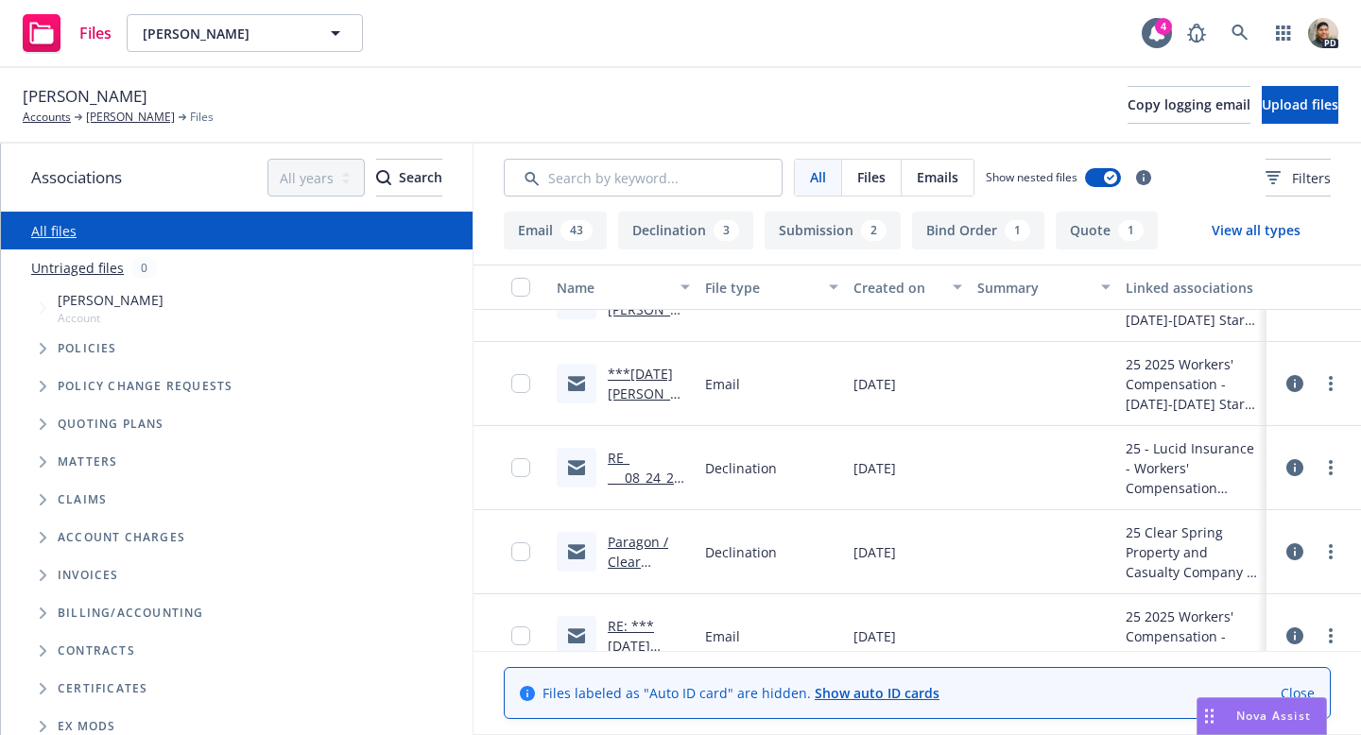
click at [628, 376] on link "***[DATE] [PERSON_NAME] DBA: Central Valley Solutions" at bounding box center [648, 423] width 81 height 117
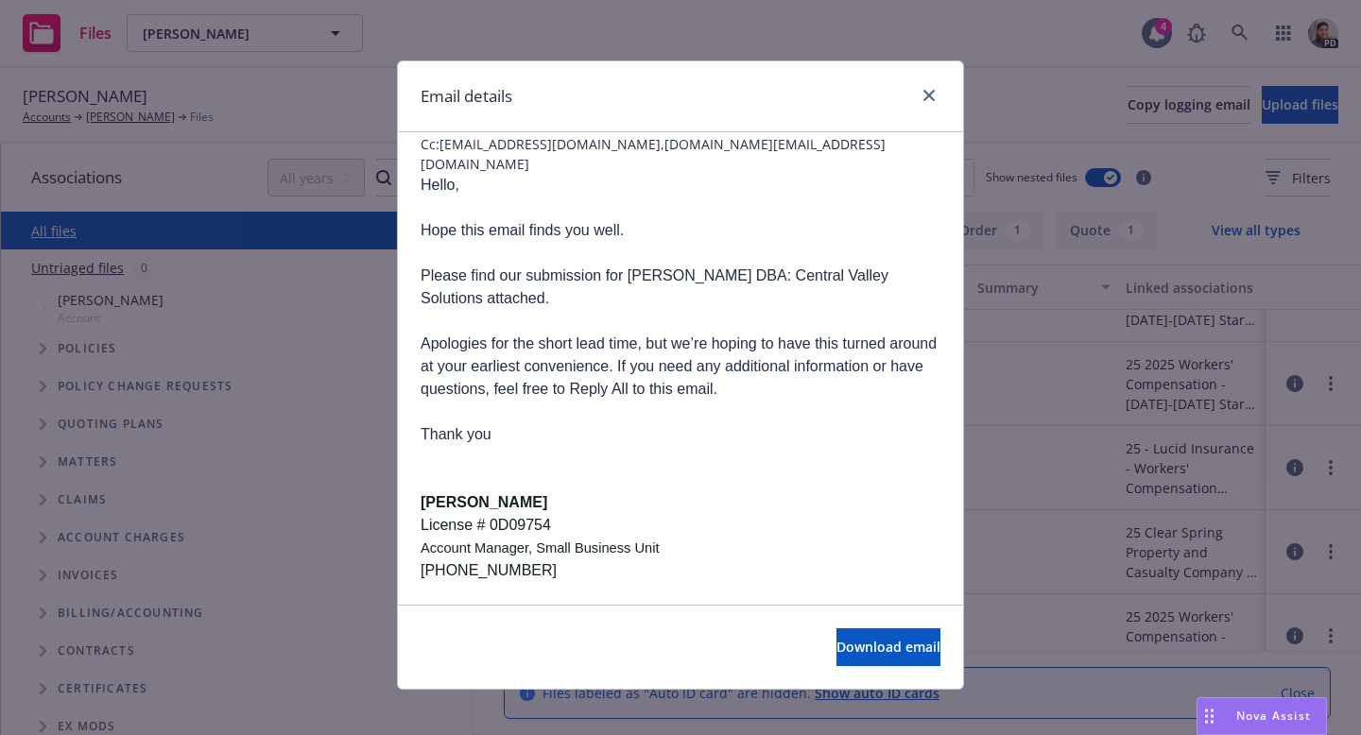
scroll to position [130, 0]
click at [928, 94] on icon "close" at bounding box center [929, 95] width 11 height 11
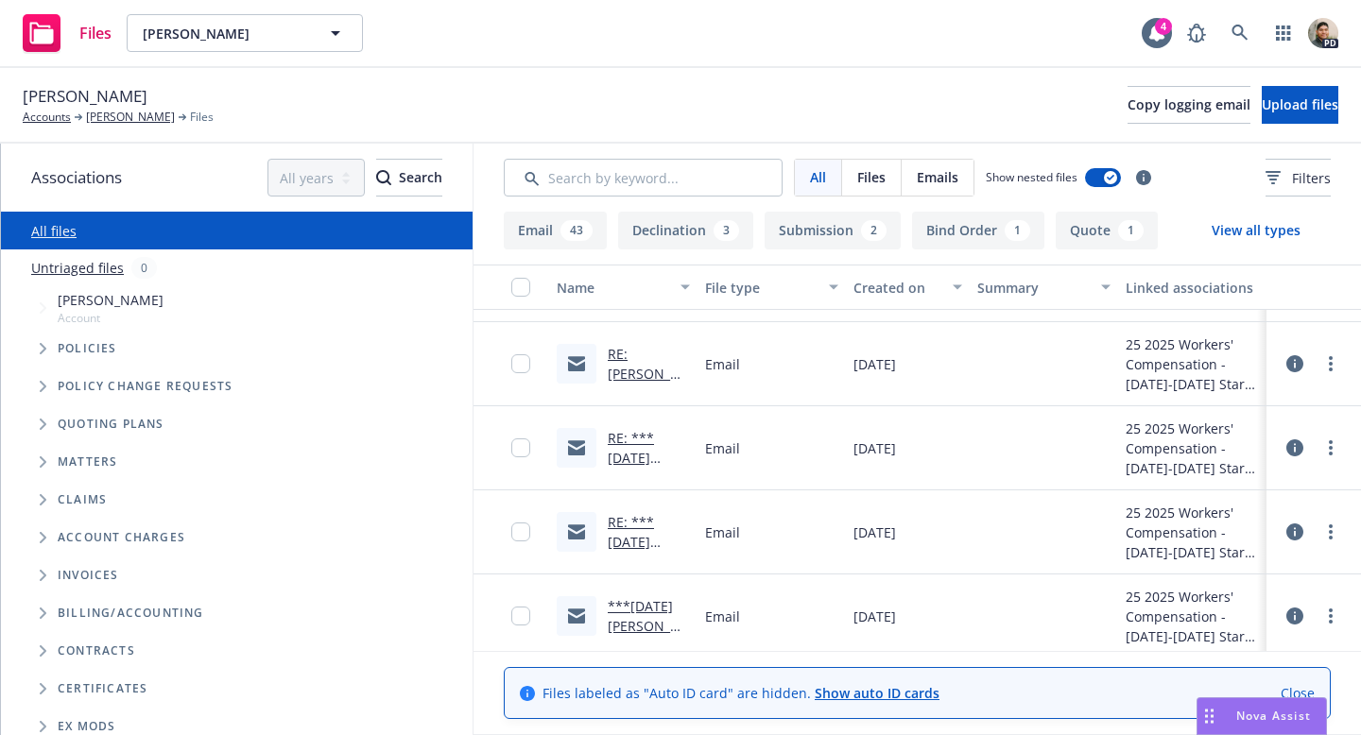
scroll to position [2093, 0]
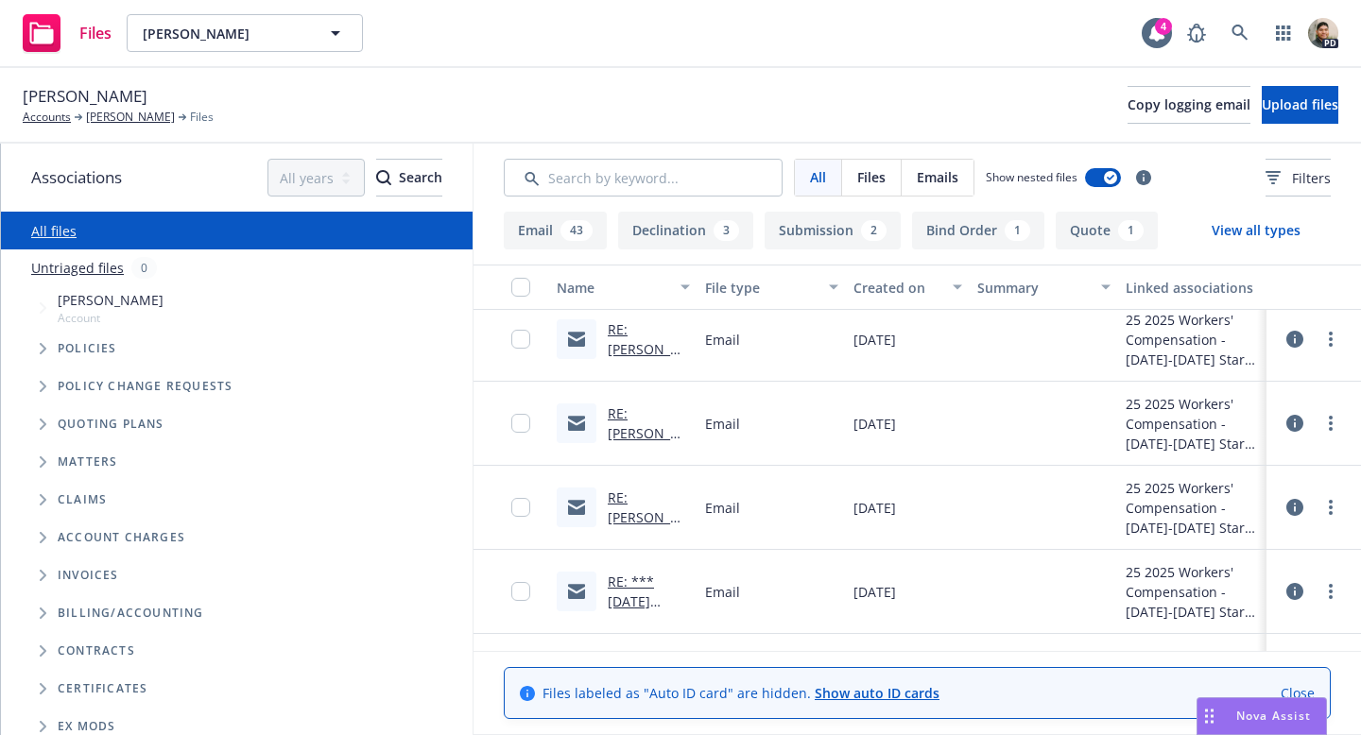
click at [617, 424] on link "RE: [PERSON_NAME] - Please quote Work Comp with ICW, Zennith, SCIF - #01725365" at bounding box center [648, 493] width 81 height 177
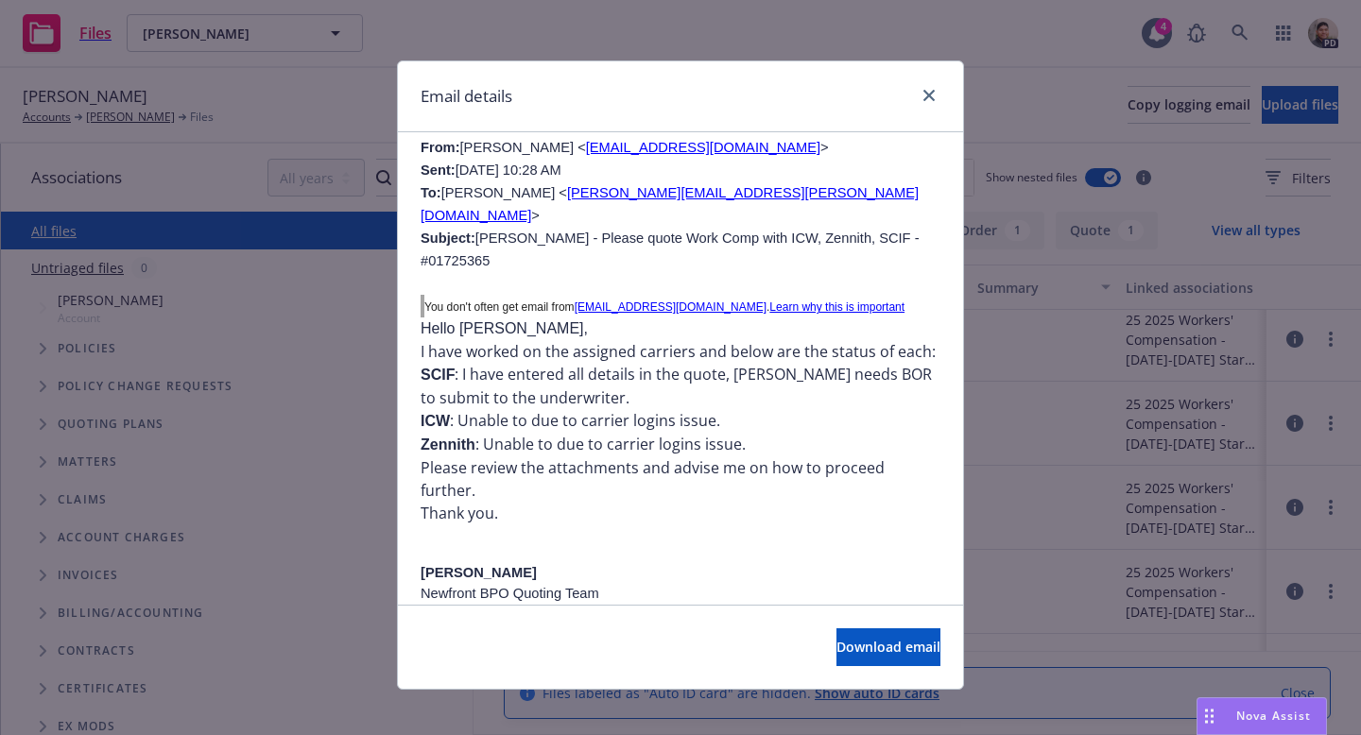
scroll to position [1429, 0]
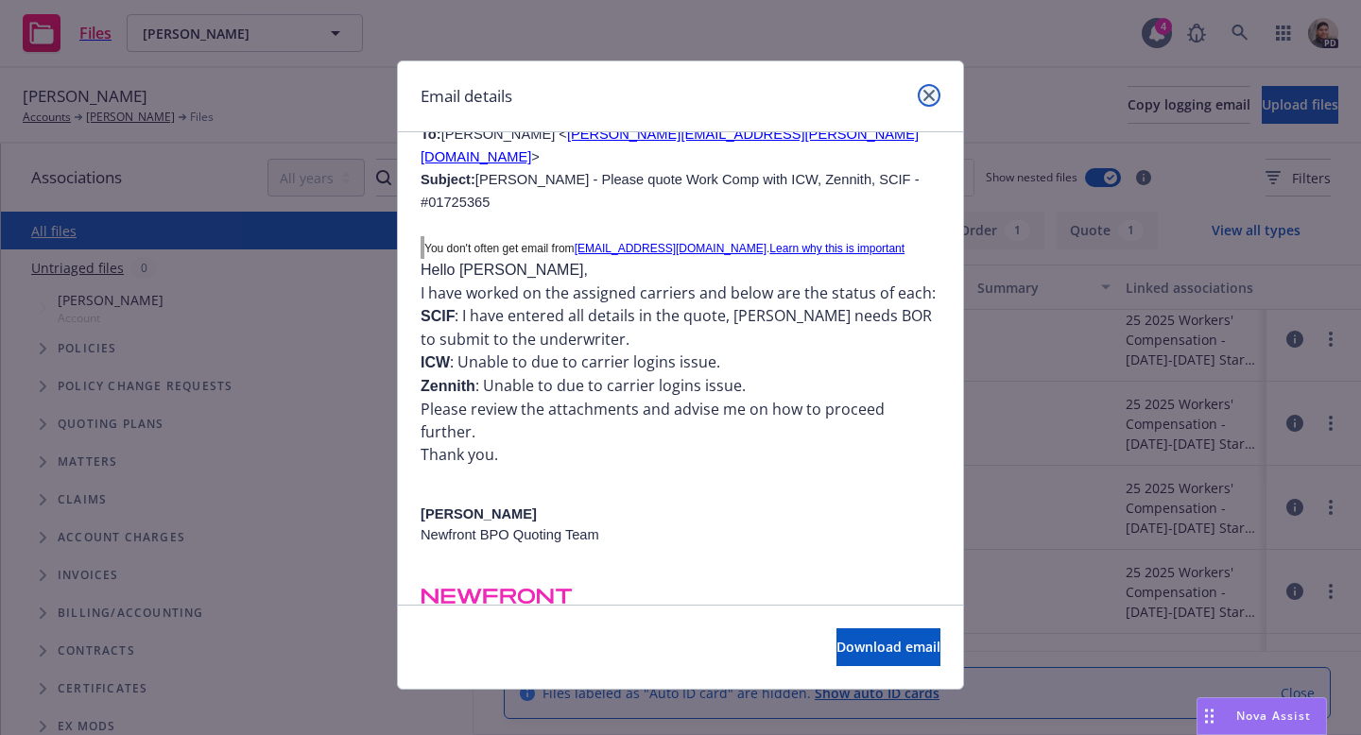
click at [925, 94] on icon "close" at bounding box center [929, 95] width 11 height 11
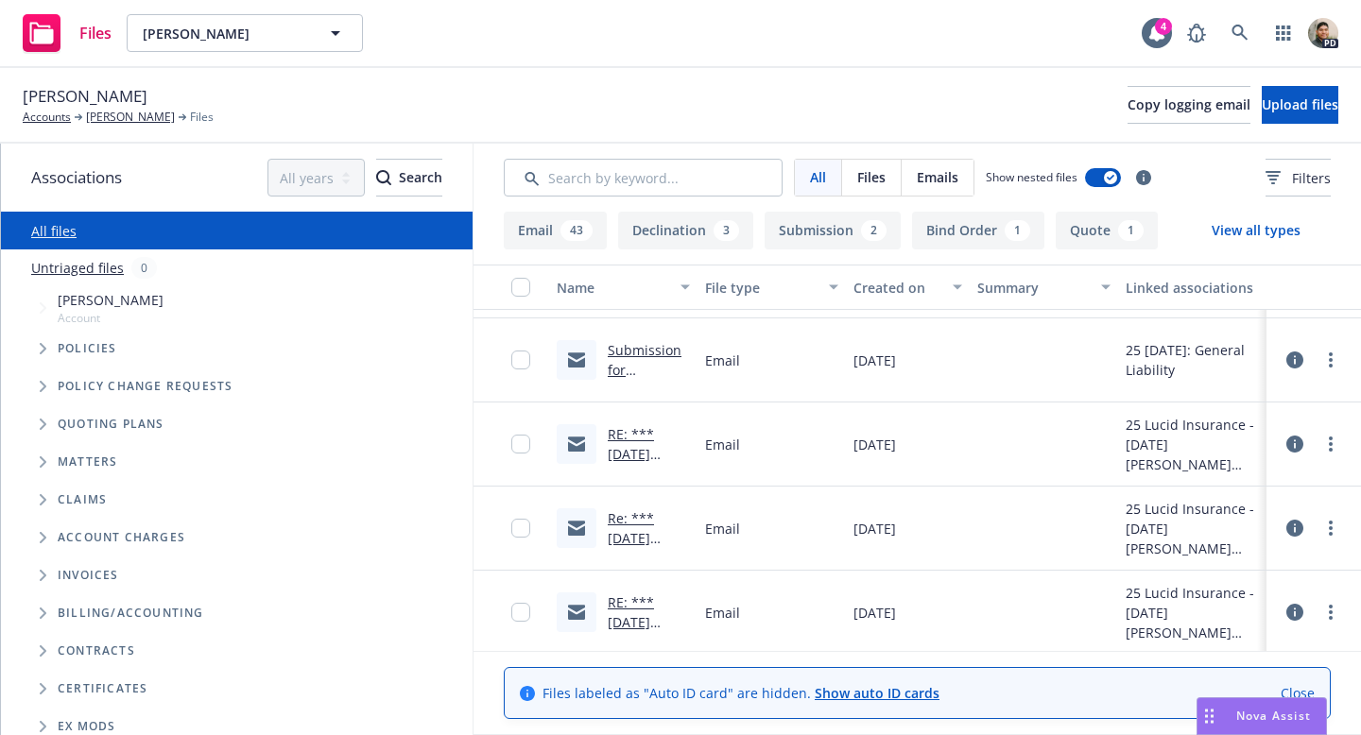
scroll to position [1296, 0]
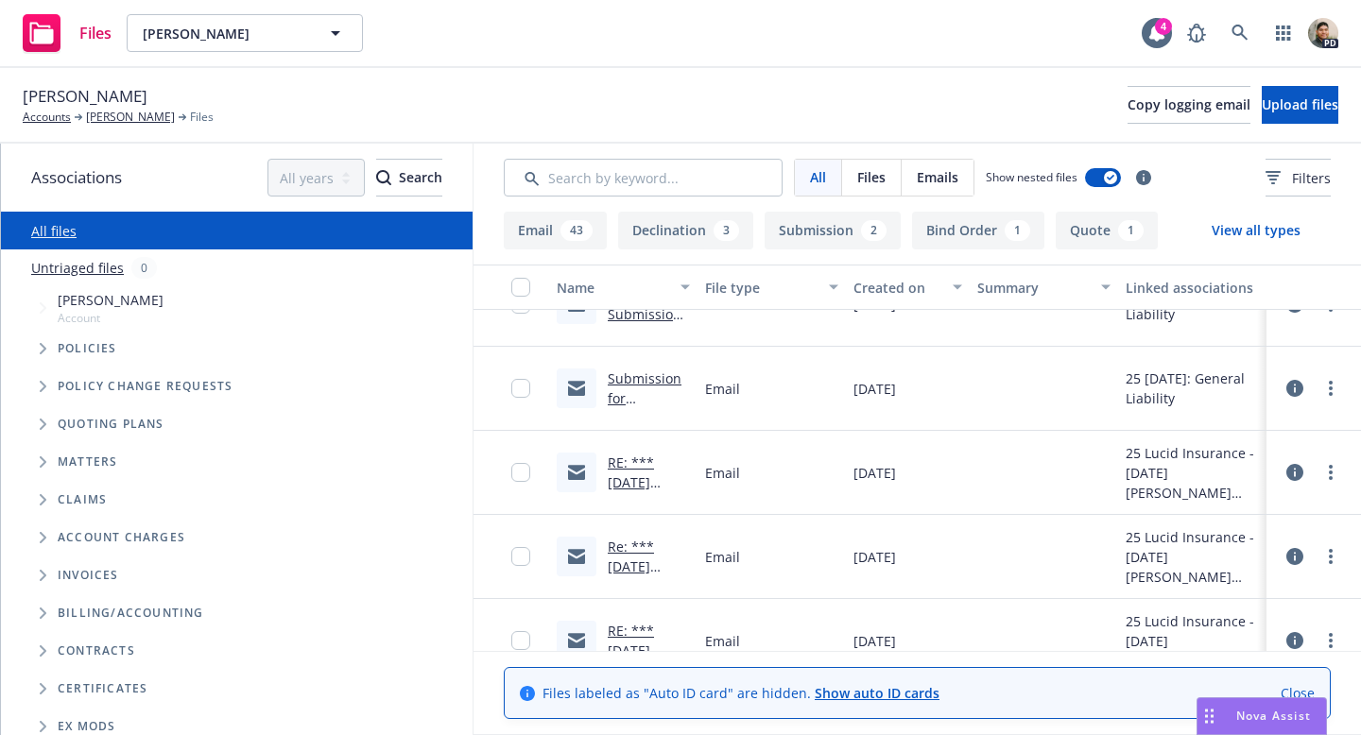
click at [634, 383] on link "Submission for [PERSON_NAME] dba; Central Valley Solutions" at bounding box center [648, 438] width 81 height 137
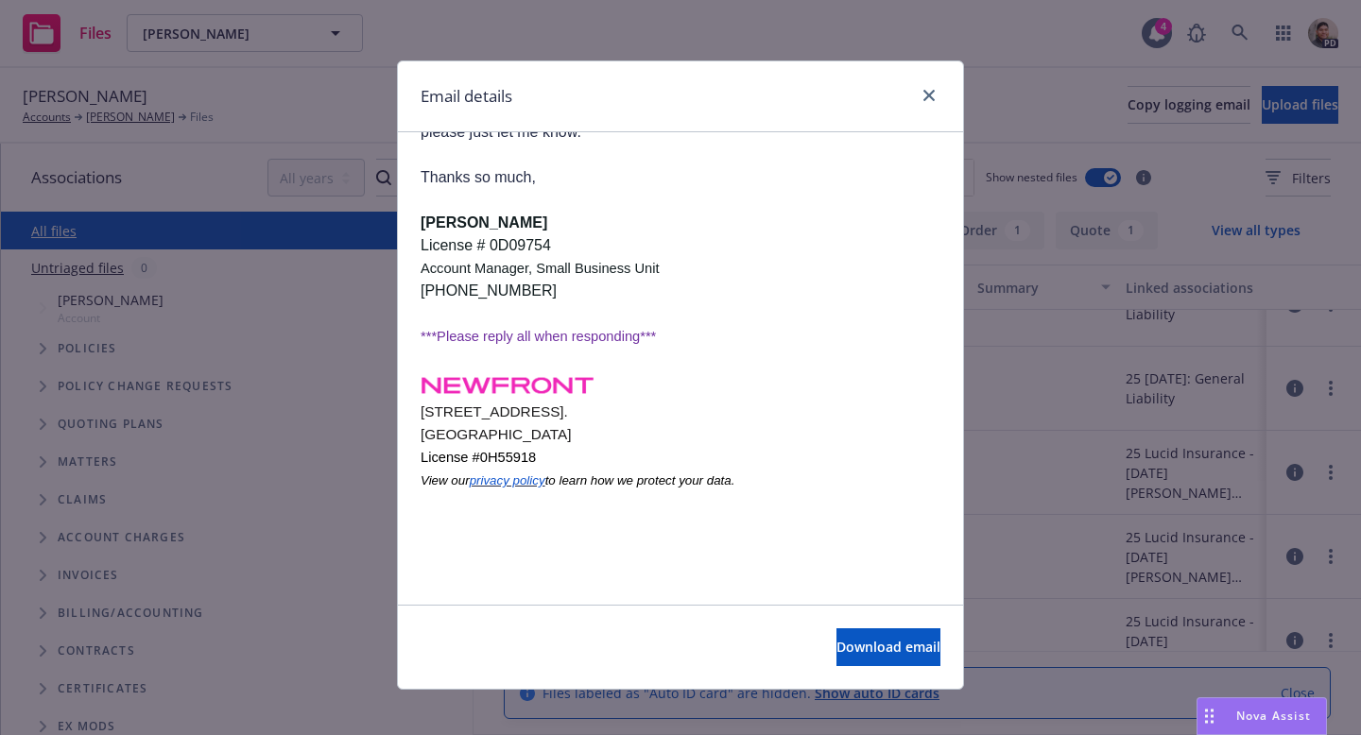
scroll to position [0, 0]
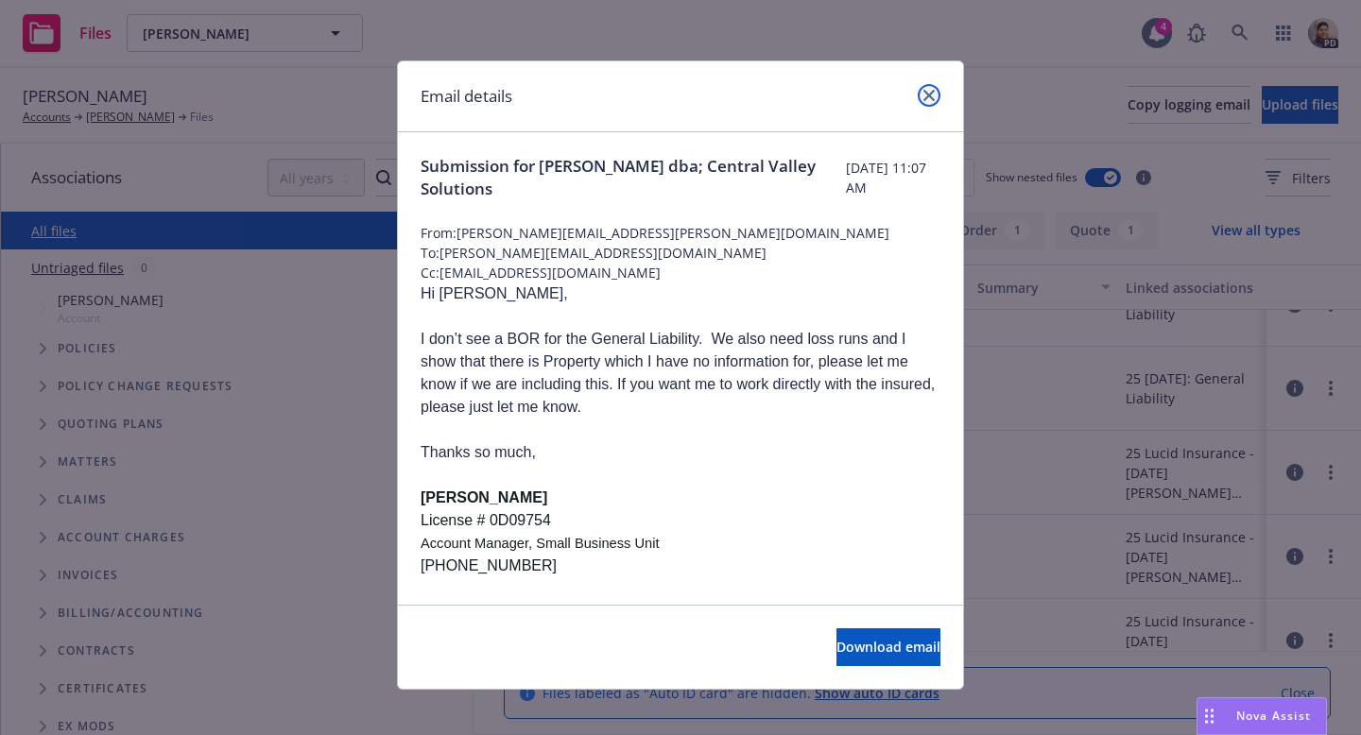
click at [927, 90] on icon "close" at bounding box center [929, 95] width 11 height 11
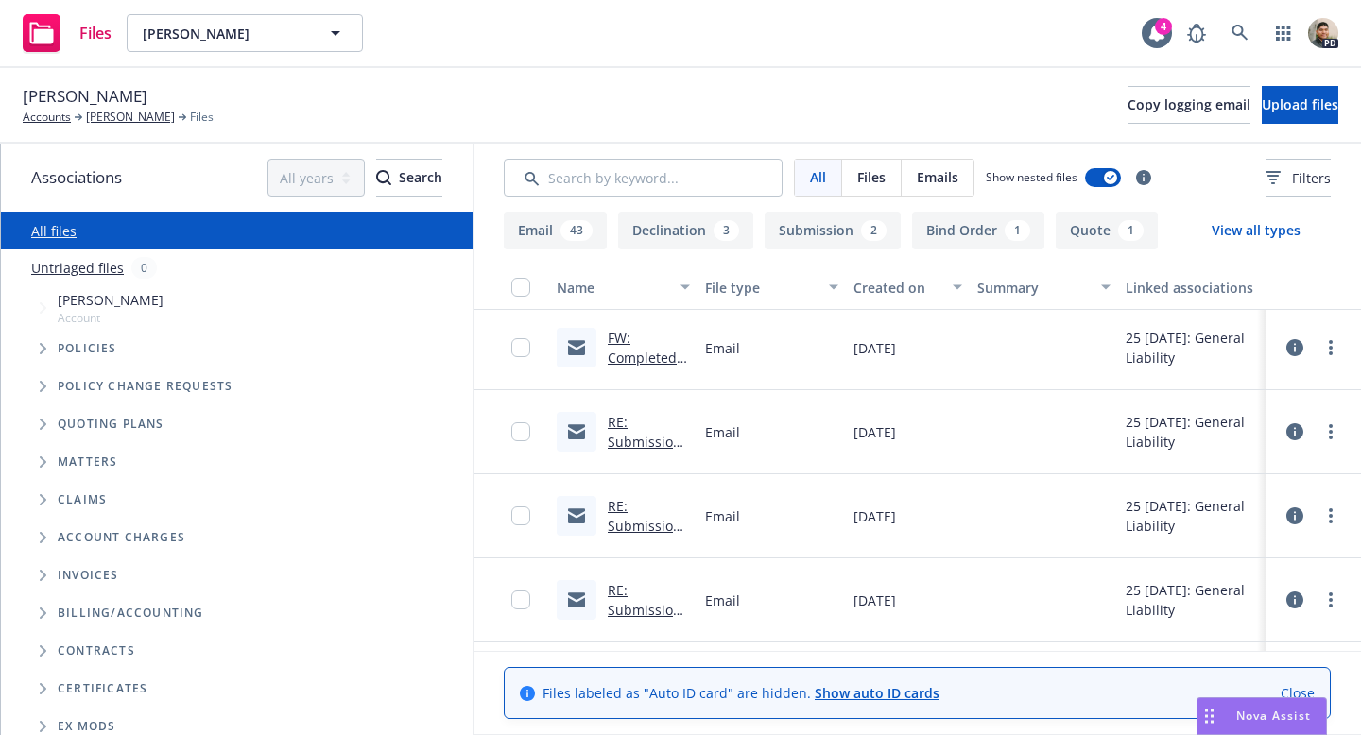
scroll to position [819, 0]
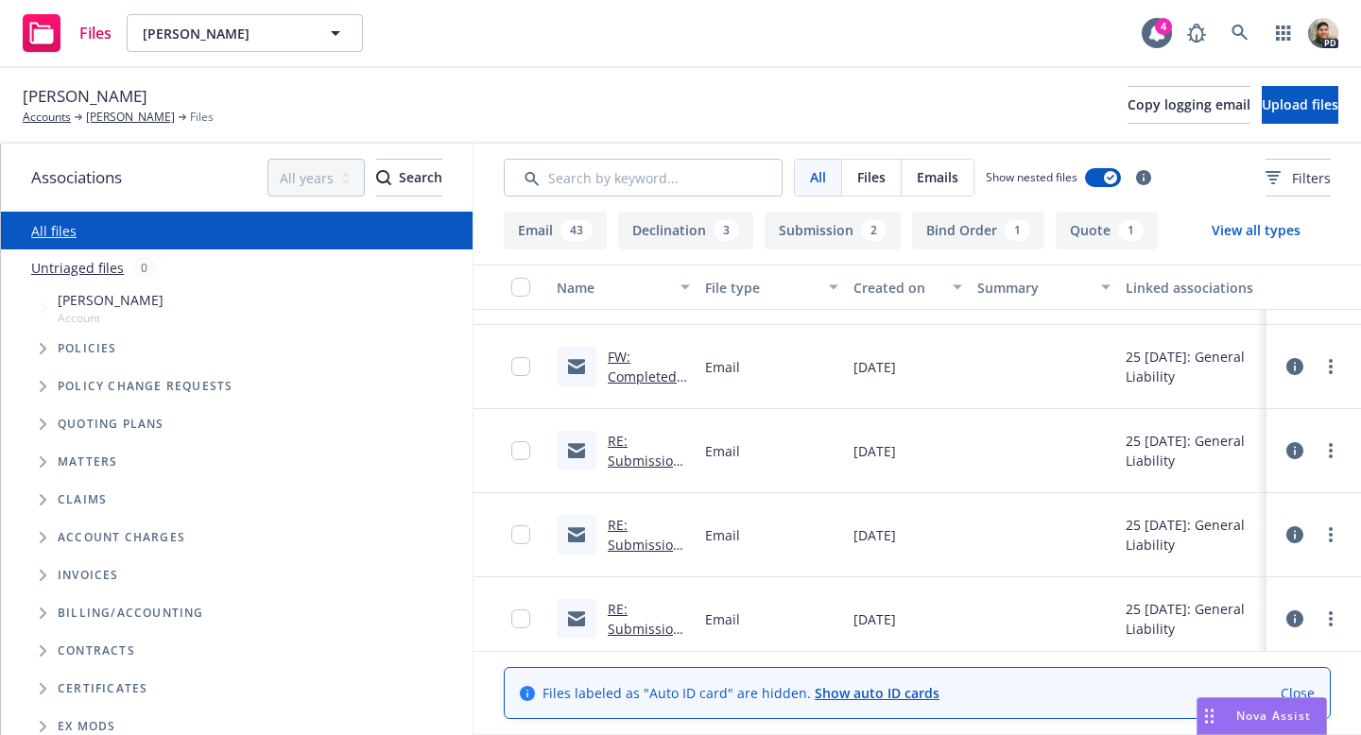
click at [630, 372] on link "FW: Completed: Insurance Broker of Record and Licensing" at bounding box center [644, 406] width 73 height 117
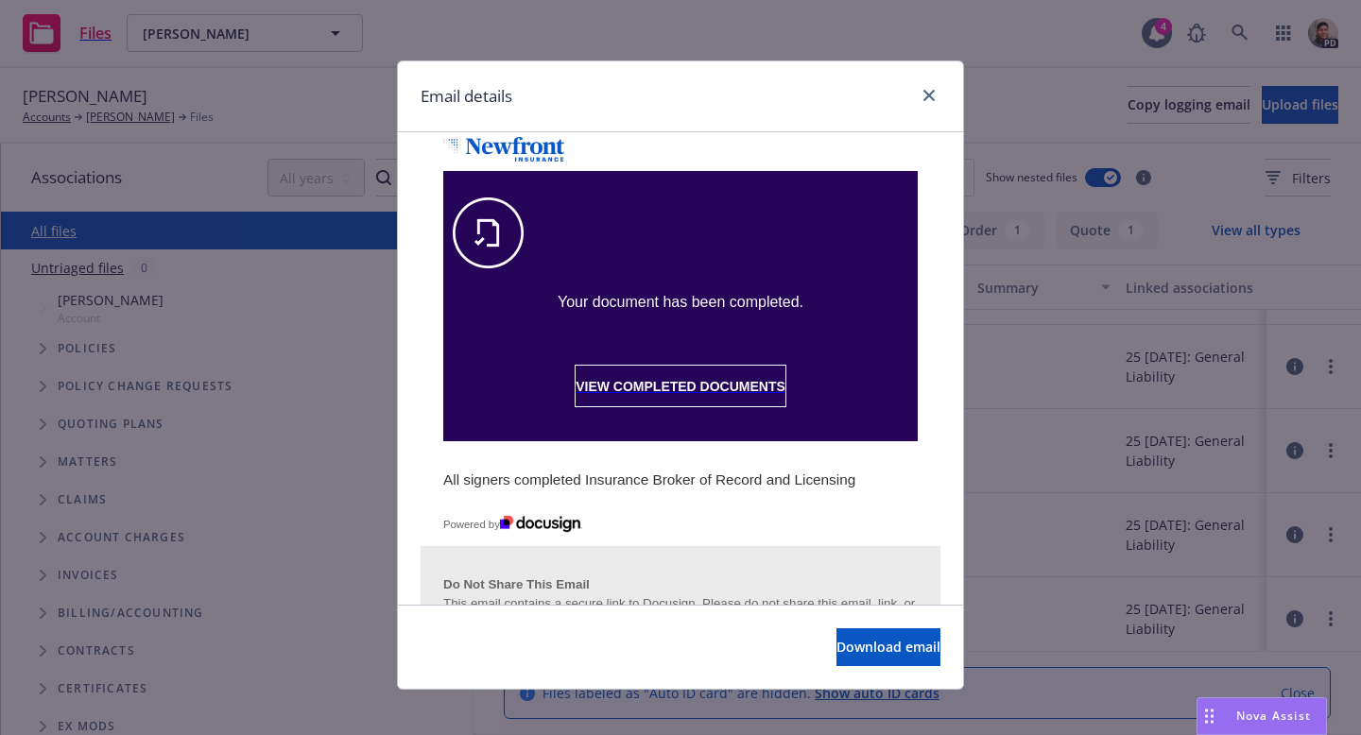
scroll to position [1451, 0]
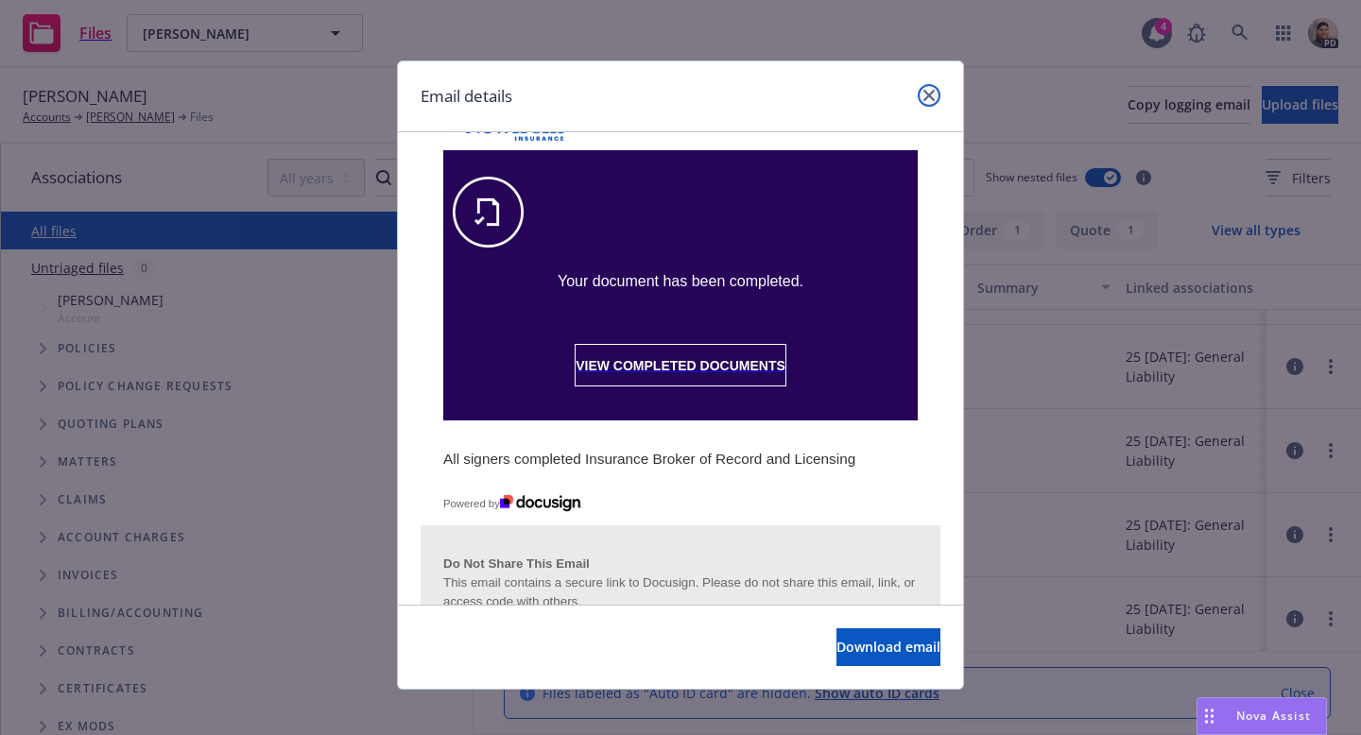
click at [932, 89] on link "close" at bounding box center [929, 95] width 23 height 23
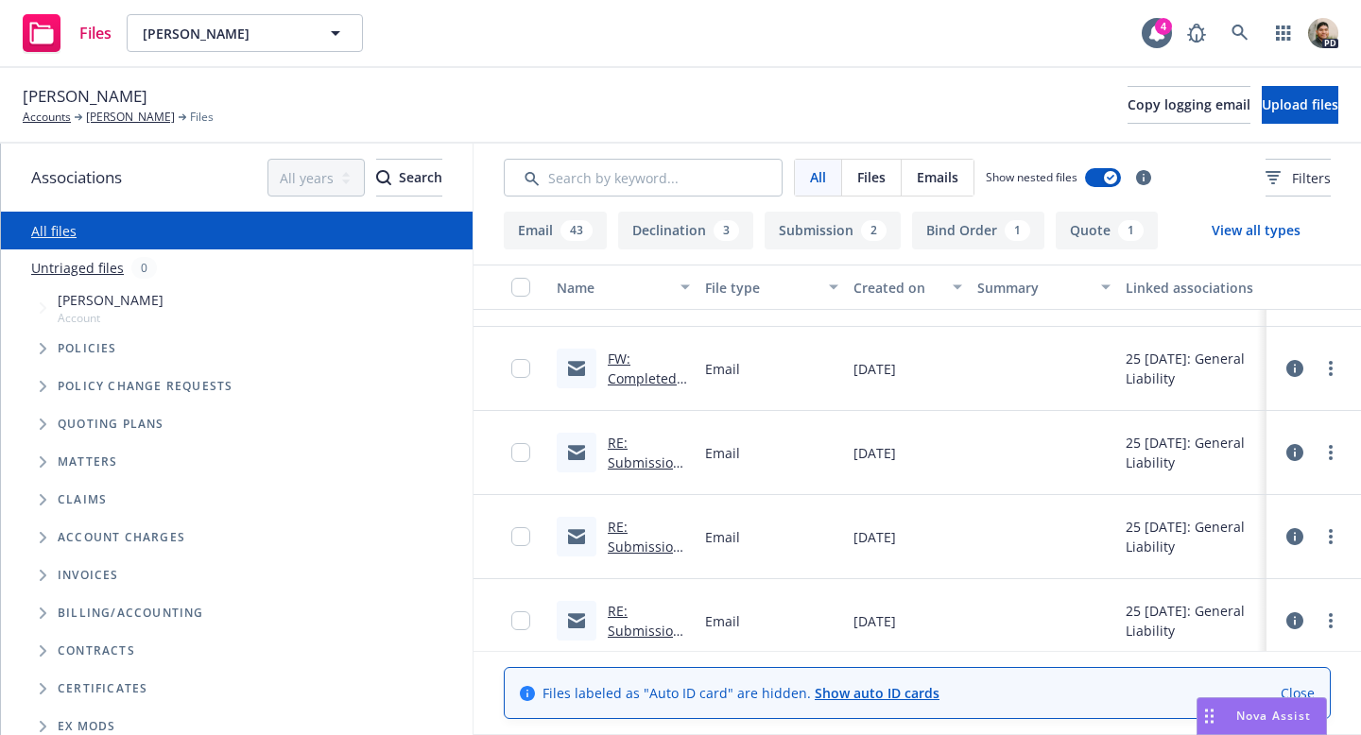
scroll to position [0, 0]
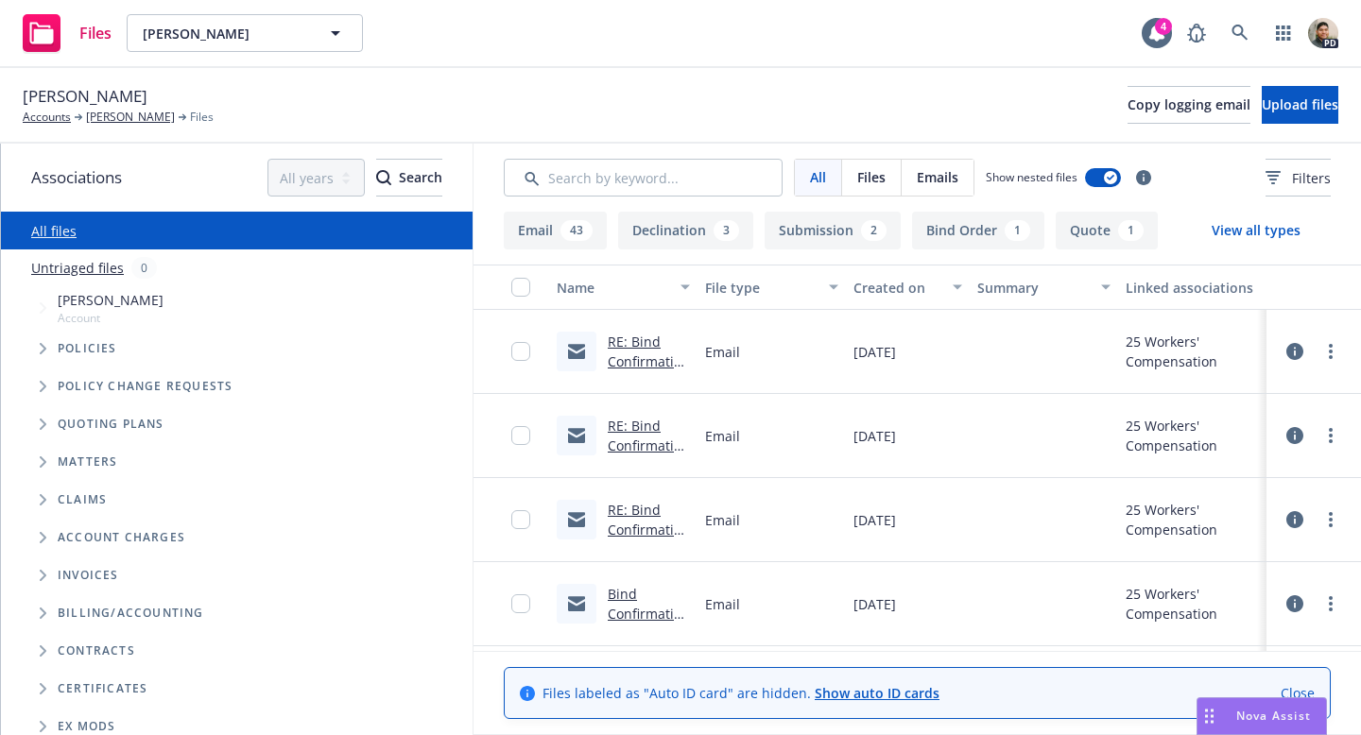
click at [648, 344] on link "RE: Bind Confirmation - [PERSON_NAME] dba Central Valley Solutions - 2025 Worke…" at bounding box center [649, 471] width 82 height 276
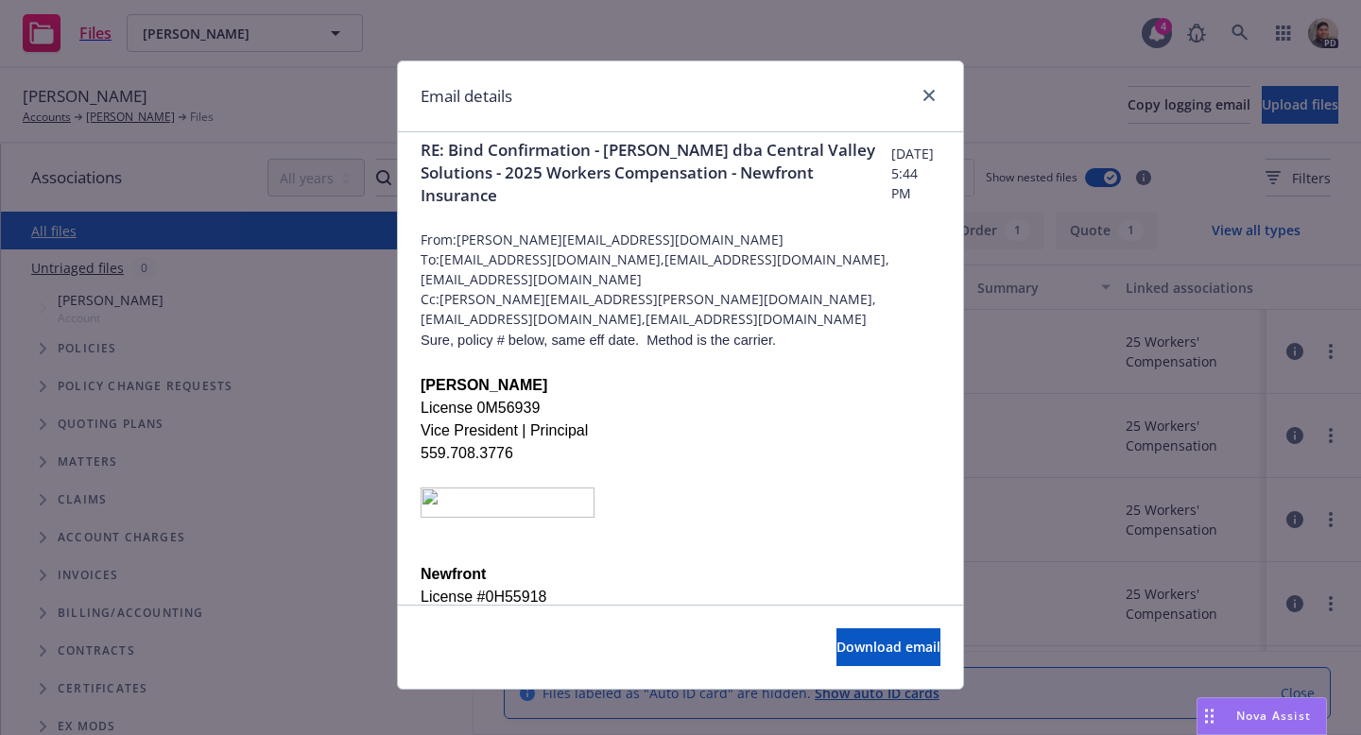
scroll to position [17, 0]
click at [931, 95] on icon "close" at bounding box center [929, 95] width 11 height 11
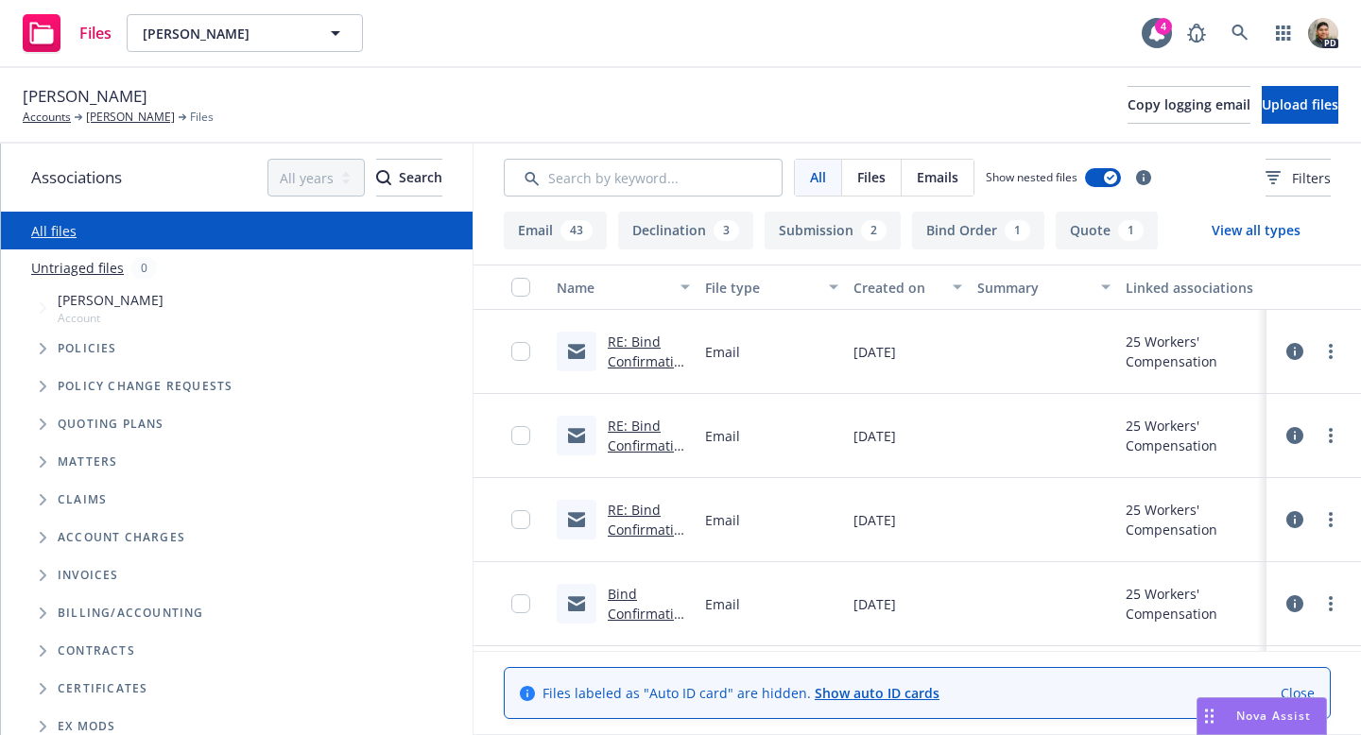
click at [1110, 229] on button "Quote 1" at bounding box center [1107, 231] width 102 height 38
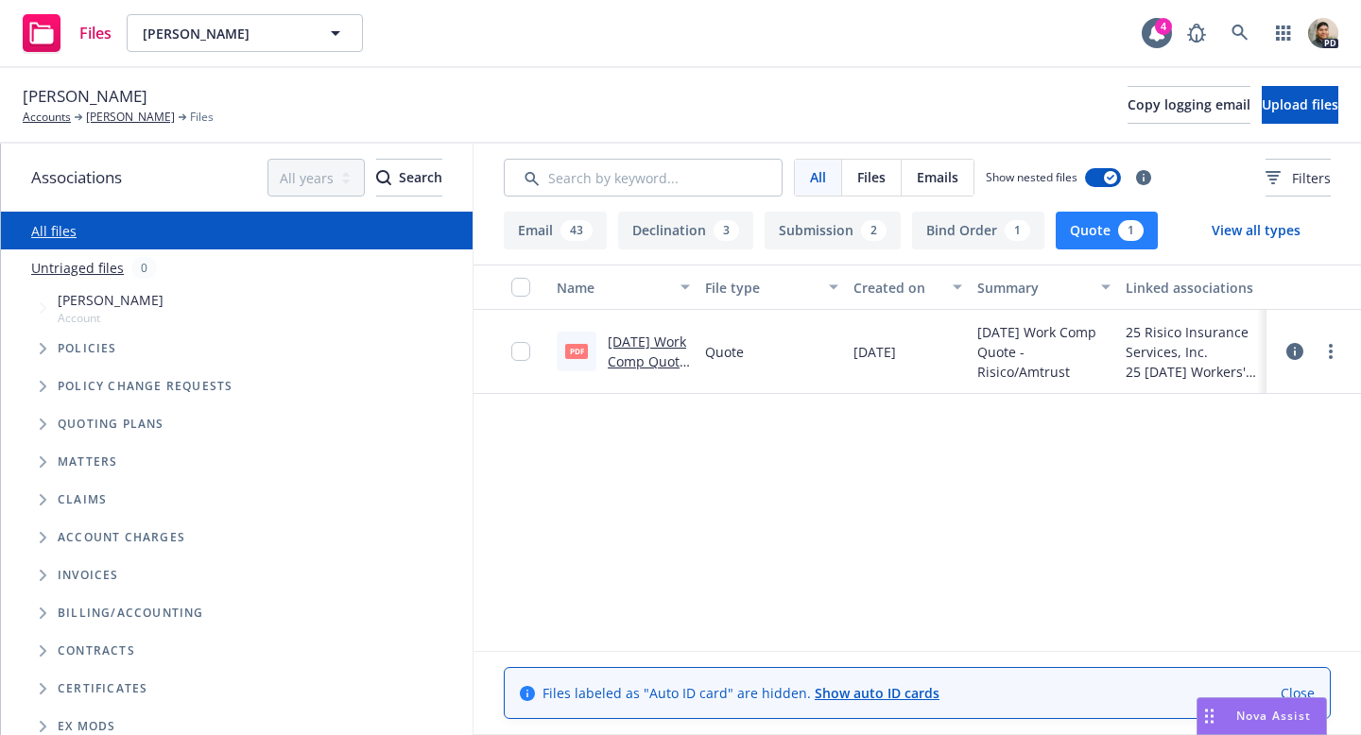
click at [633, 358] on link "[DATE] Work Comp Quote - Risico/Amtrust.PDF" at bounding box center [648, 381] width 81 height 97
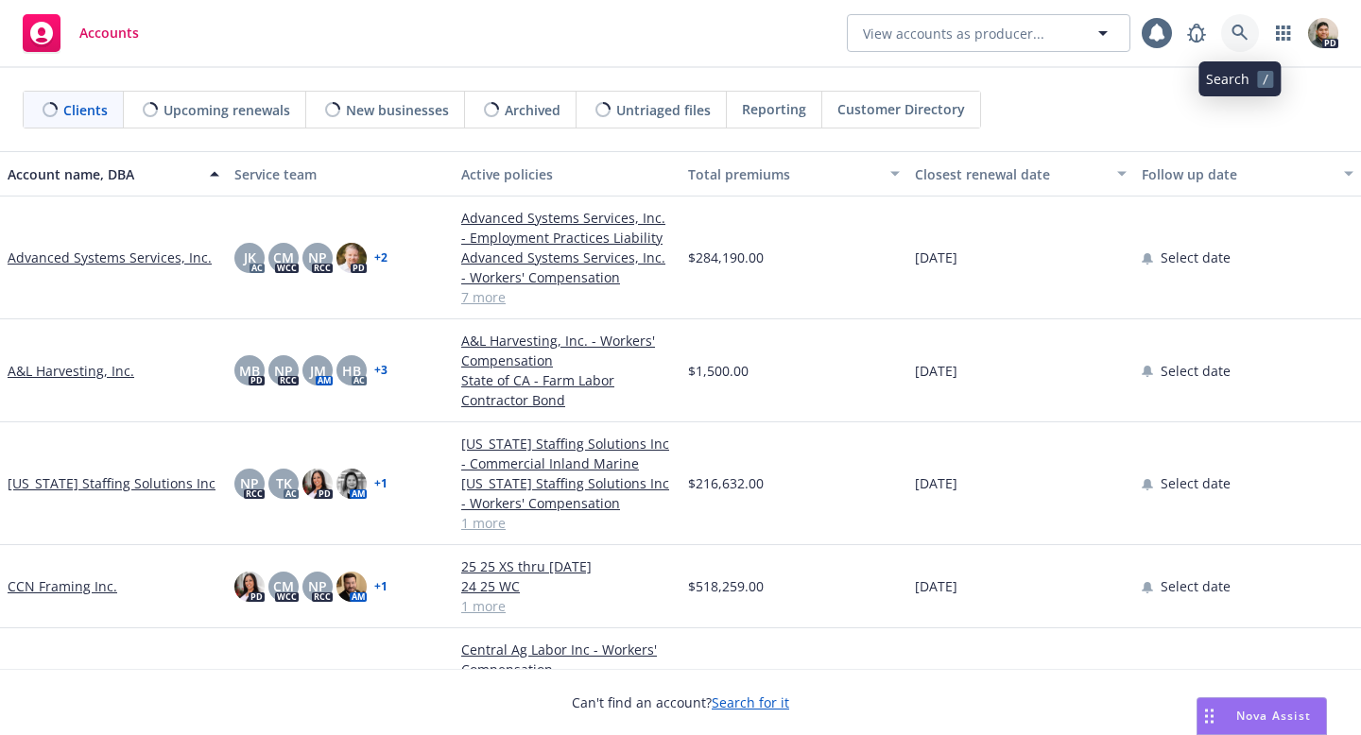
click at [1239, 38] on icon at bounding box center [1240, 33] width 17 height 17
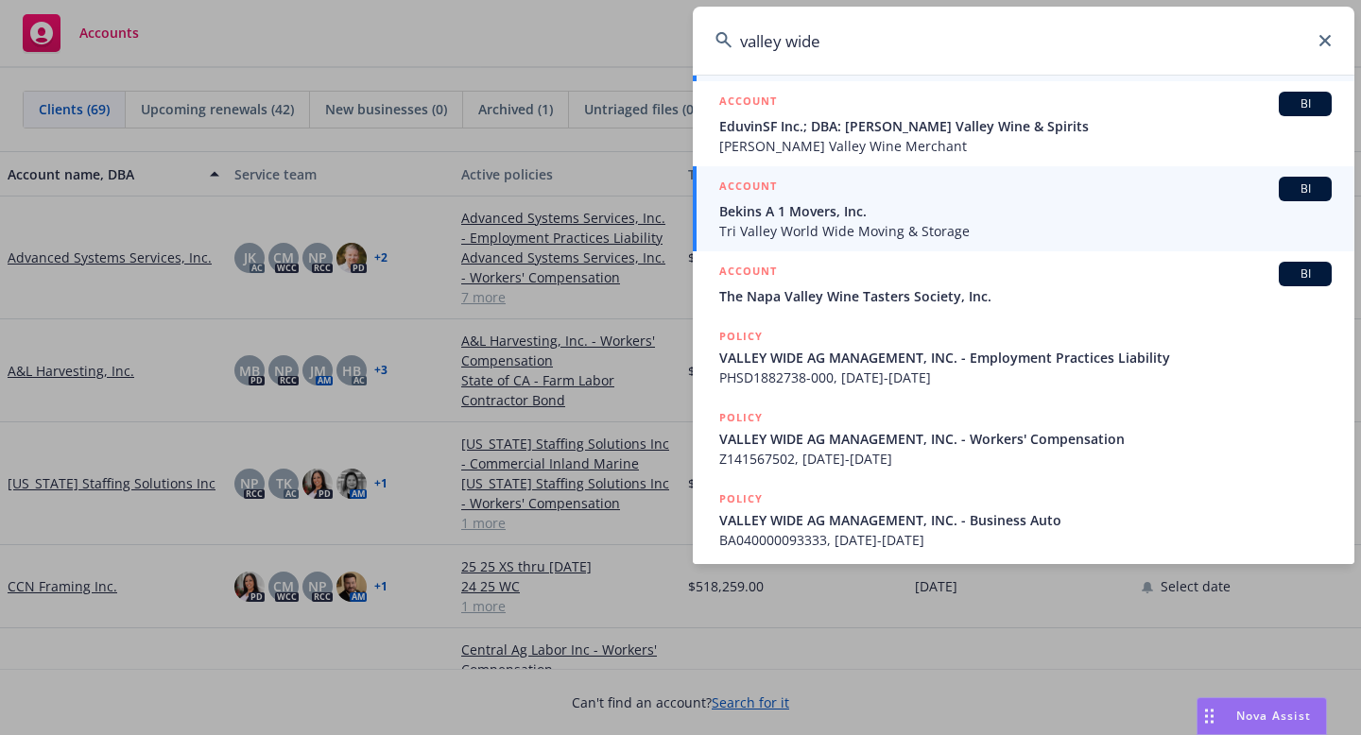
scroll to position [368, 0]
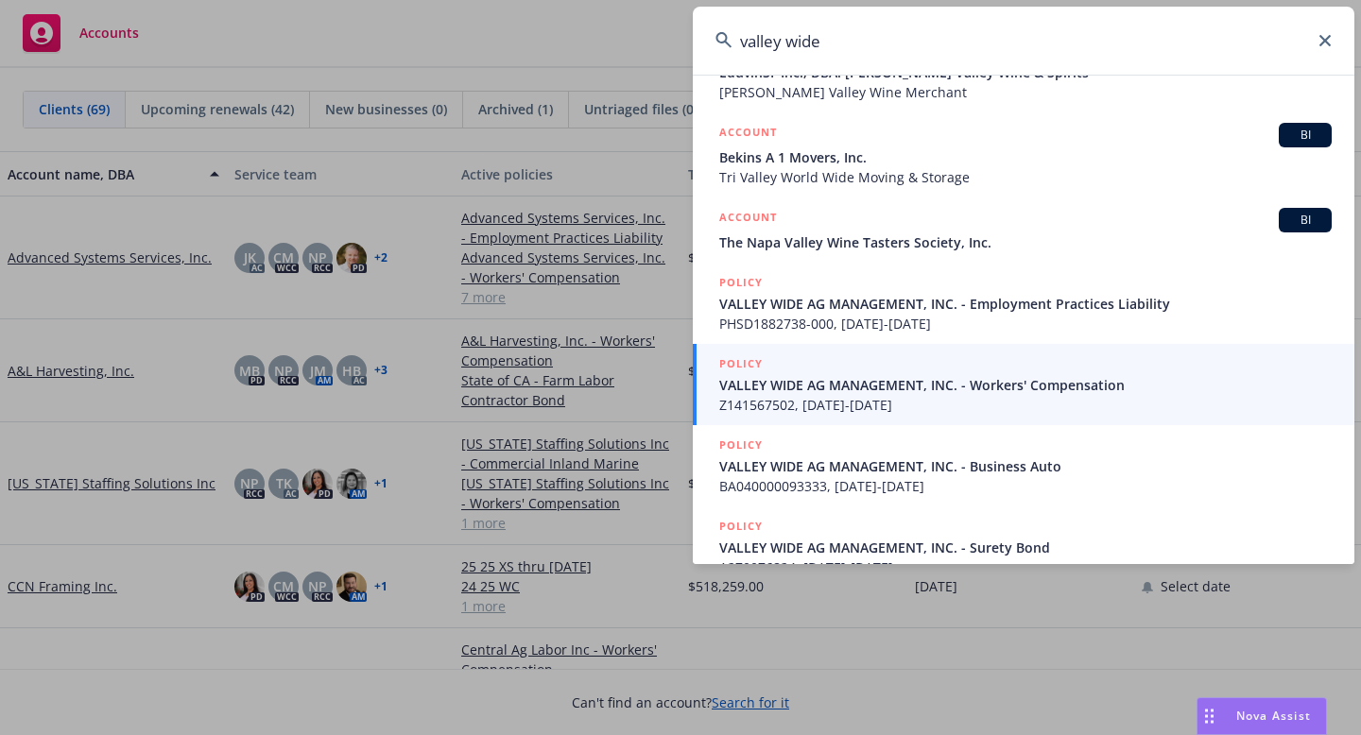
type input "valley wide"
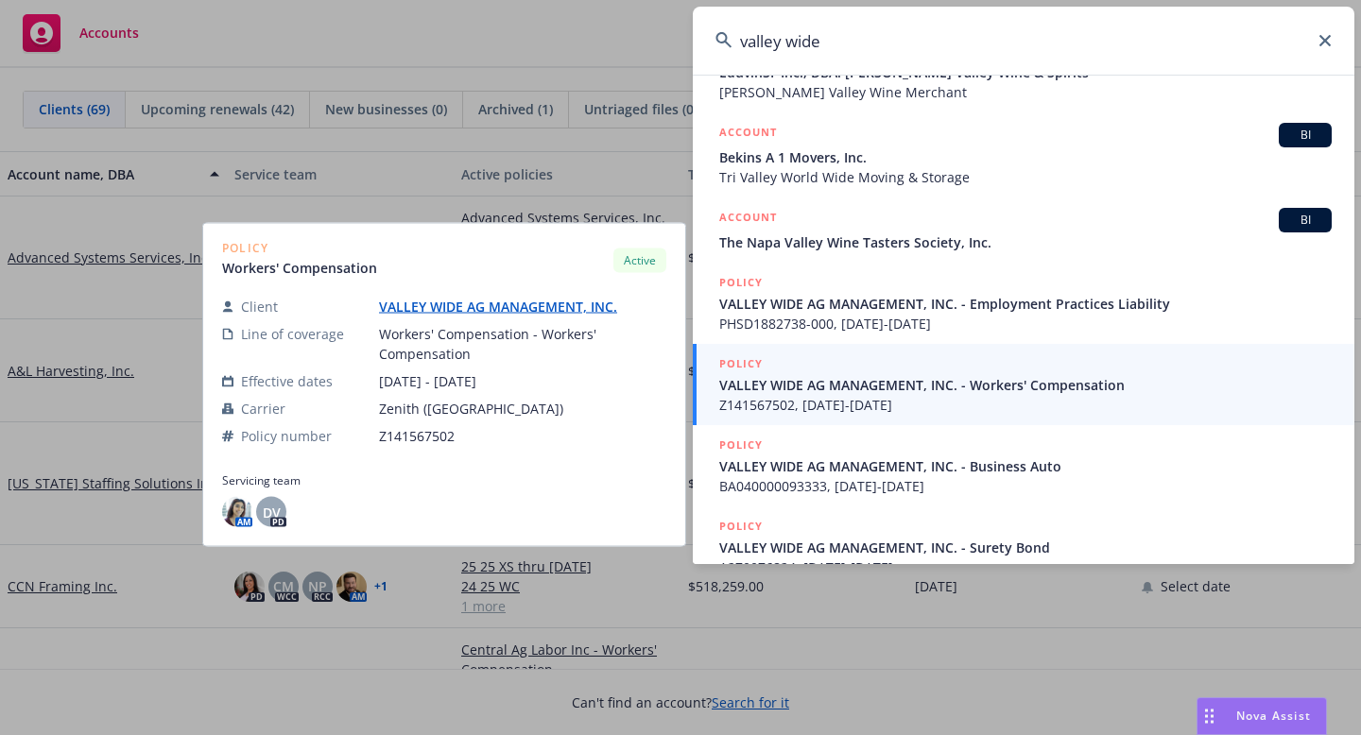
click at [843, 383] on span "VALLEY WIDE AG MANAGEMENT, INC. - Workers' Compensation" at bounding box center [1025, 385] width 613 height 20
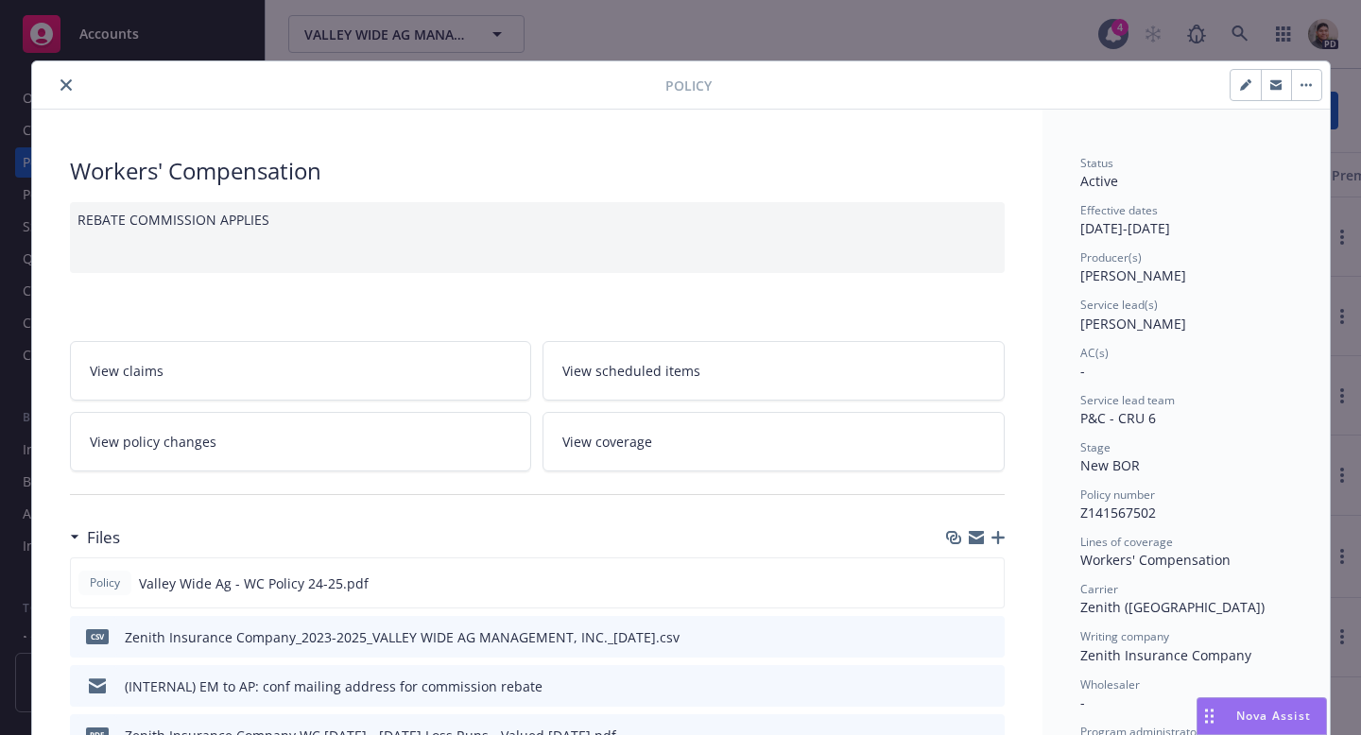
click at [59, 79] on button "close" at bounding box center [66, 85] width 23 height 23
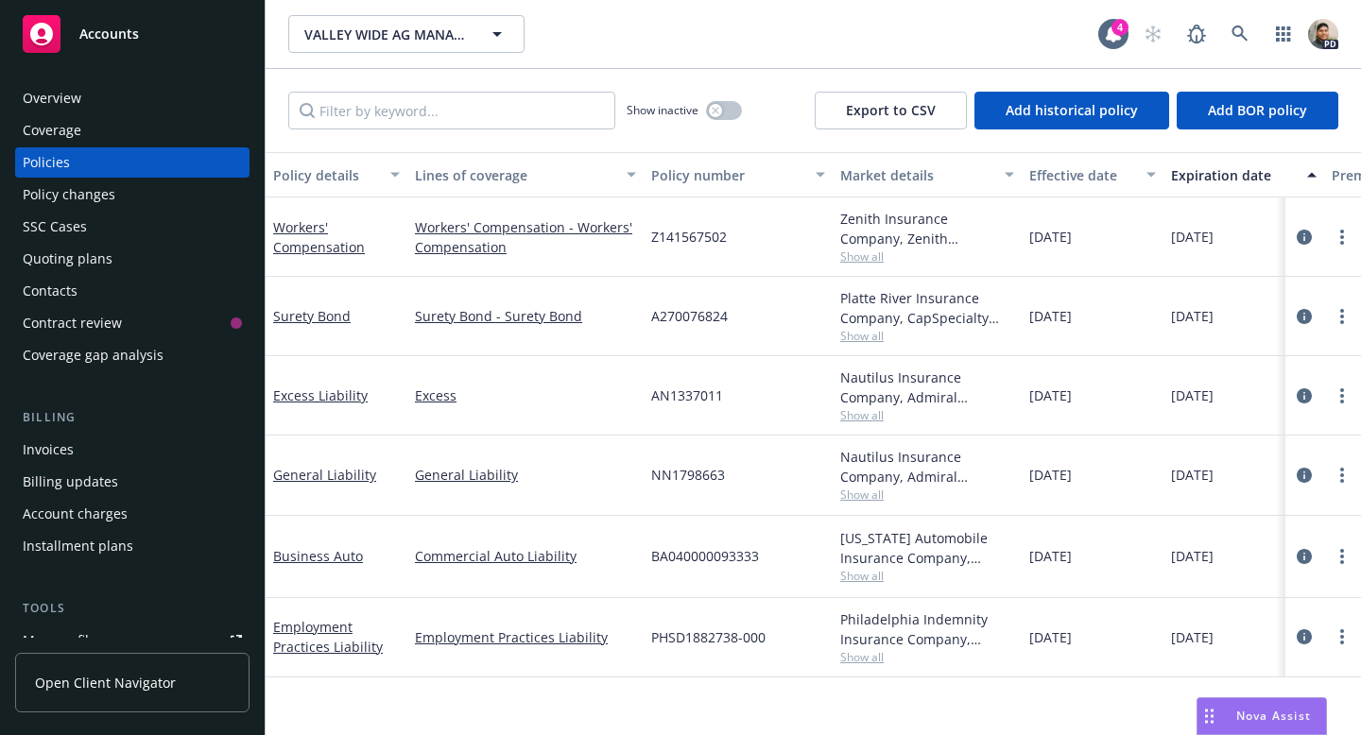
click at [61, 106] on div "Overview" at bounding box center [52, 98] width 59 height 30
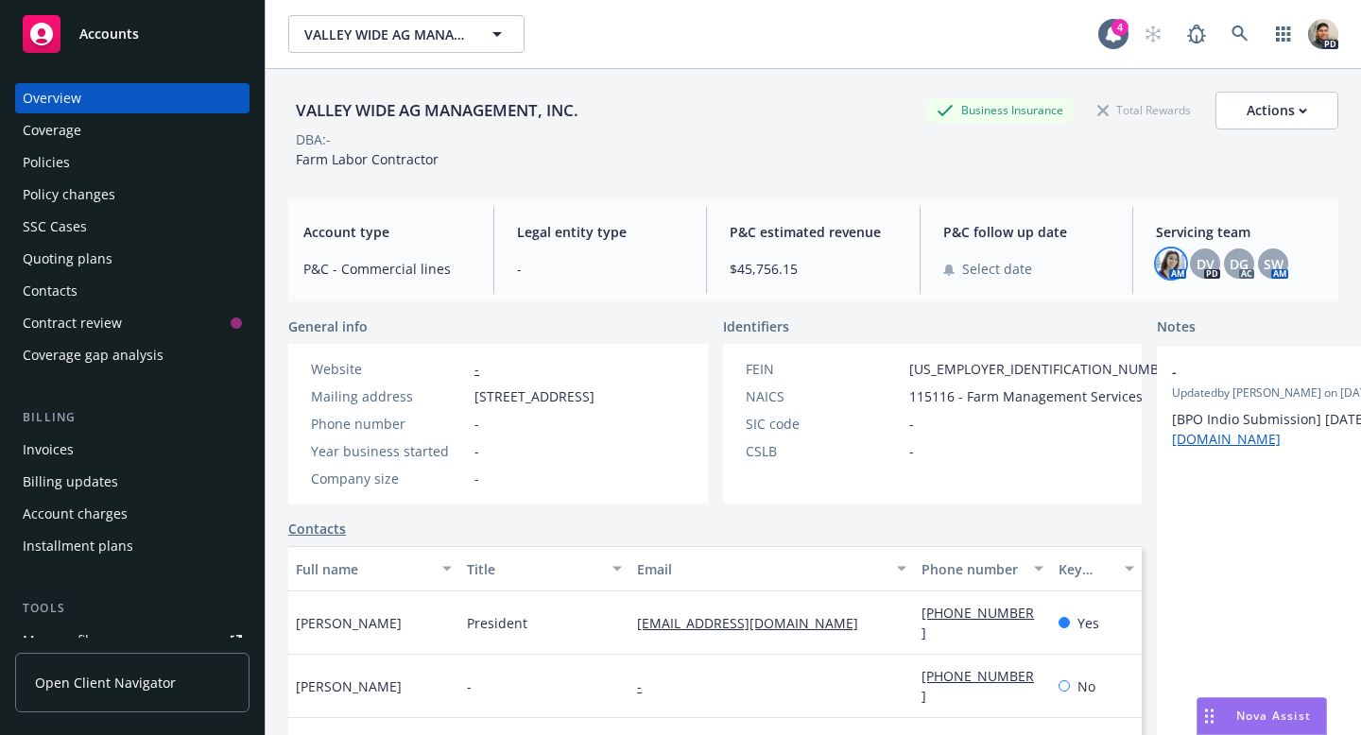
click at [1178, 268] on img at bounding box center [1171, 264] width 30 height 30
click at [1247, 274] on div "DG" at bounding box center [1239, 264] width 30 height 30
click at [1290, 265] on div "AM DV PD DG AC SW AM" at bounding box center [1239, 264] width 167 height 30
click at [1281, 264] on span "SW" at bounding box center [1274, 264] width 20 height 20
